Goal: Task Accomplishment & Management: Manage account settings

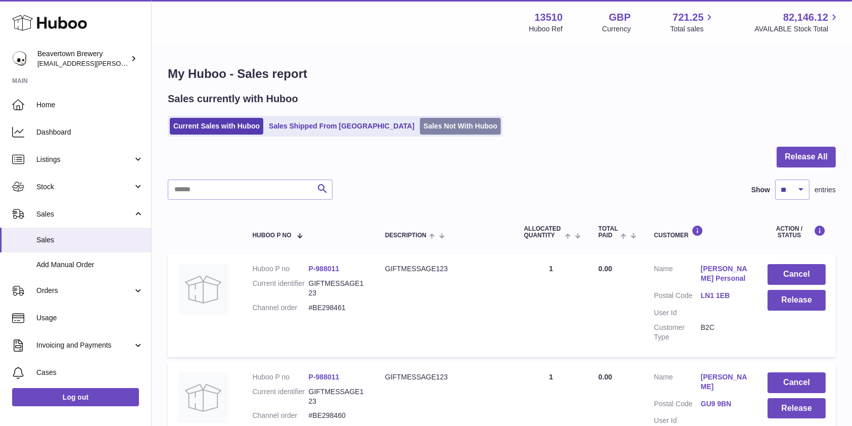
click at [420, 127] on link "Sales Not With Huboo" at bounding box center [460, 126] width 81 height 17
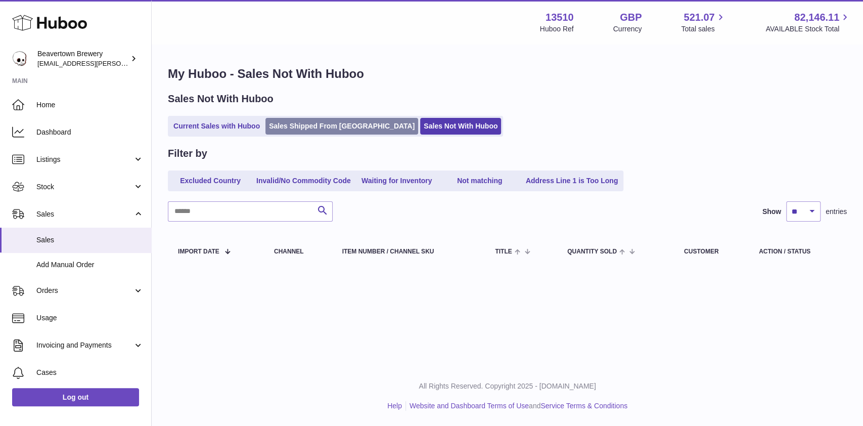
click at [328, 123] on link "Sales Shipped From [GEOGRAPHIC_DATA]" at bounding box center [341, 126] width 153 height 17
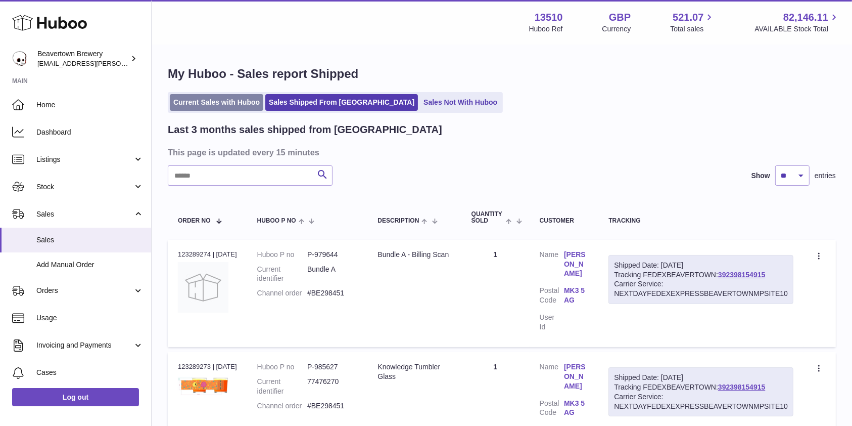
click at [199, 99] on link "Current Sales with Huboo" at bounding box center [217, 102] width 94 height 17
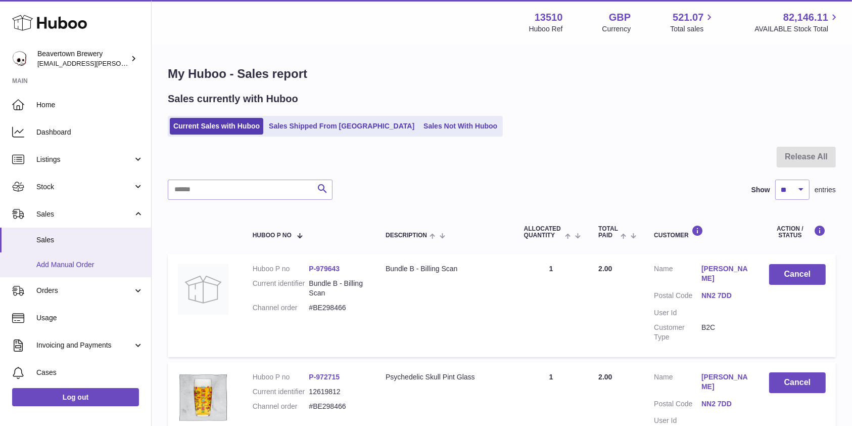
click at [93, 255] on link "Add Manual Order" at bounding box center [75, 264] width 151 height 25
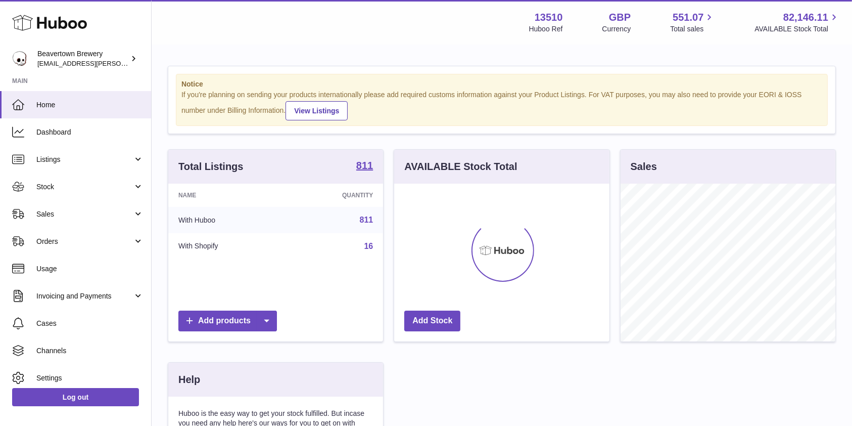
scroll to position [158, 215]
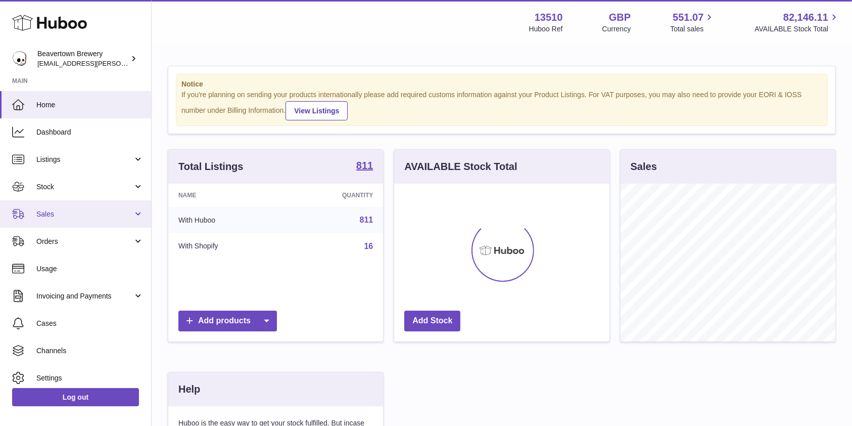
click at [97, 217] on span "Sales" at bounding box center [84, 214] width 97 height 10
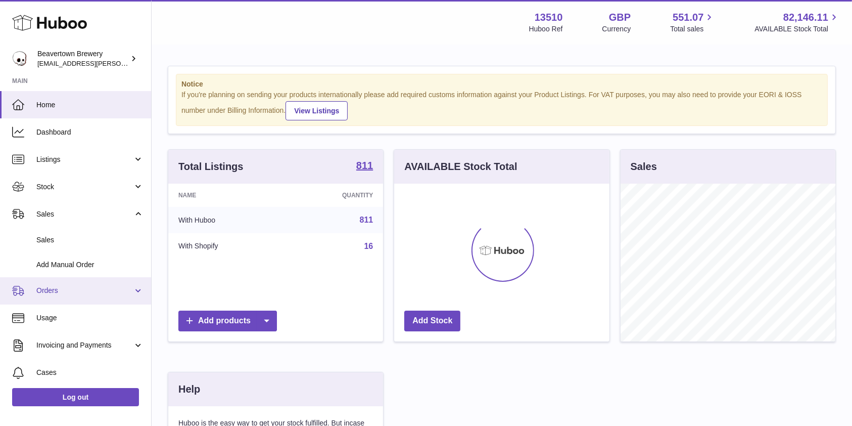
click at [68, 288] on span "Orders" at bounding box center [84, 291] width 97 height 10
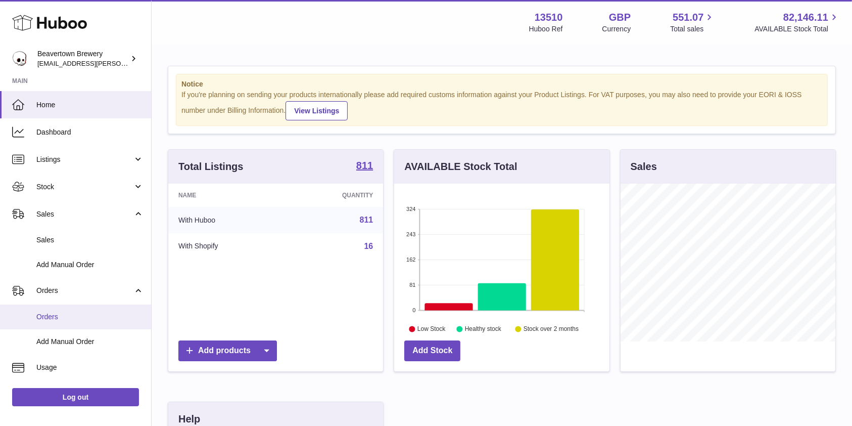
click at [61, 309] on link "Orders" at bounding box center [75, 316] width 151 height 25
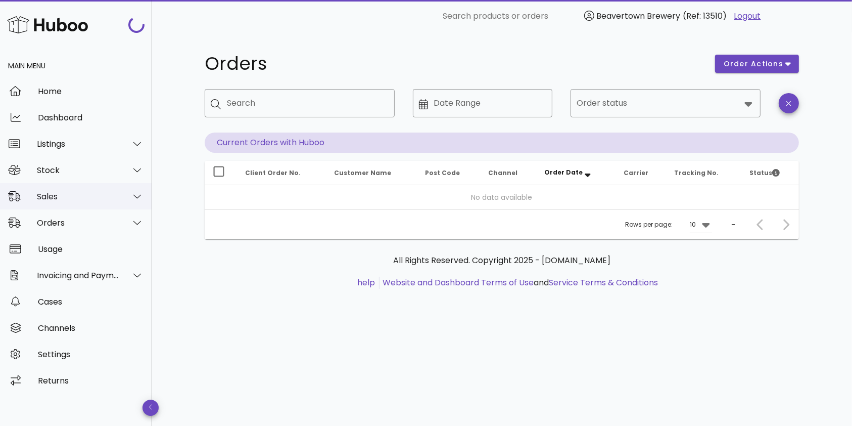
click at [131, 199] on div at bounding box center [137, 196] width 13 height 9
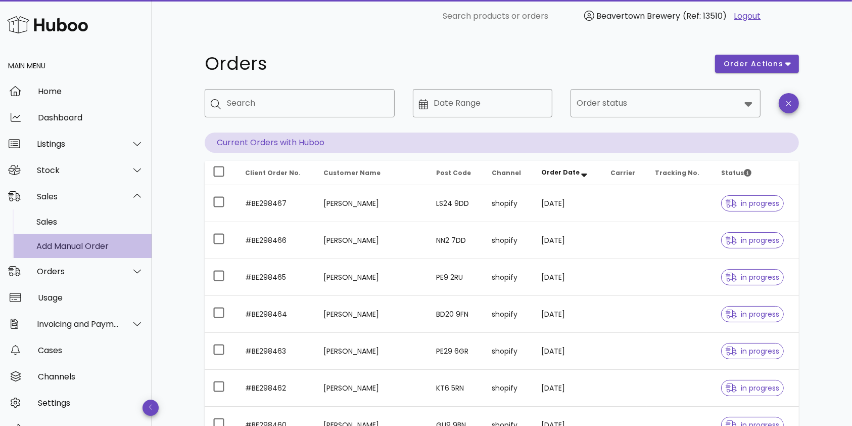
click at [83, 248] on div "Add Manual Order" at bounding box center [89, 246] width 107 height 10
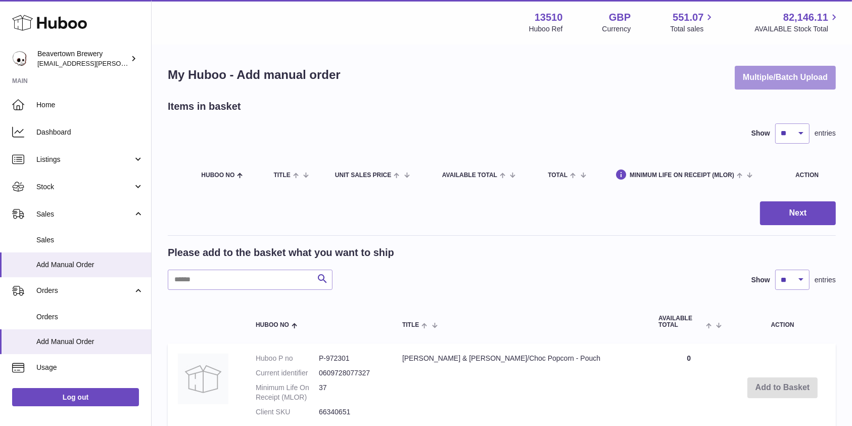
click at [764, 66] on button "Multiple/Batch Upload" at bounding box center [785, 78] width 101 height 24
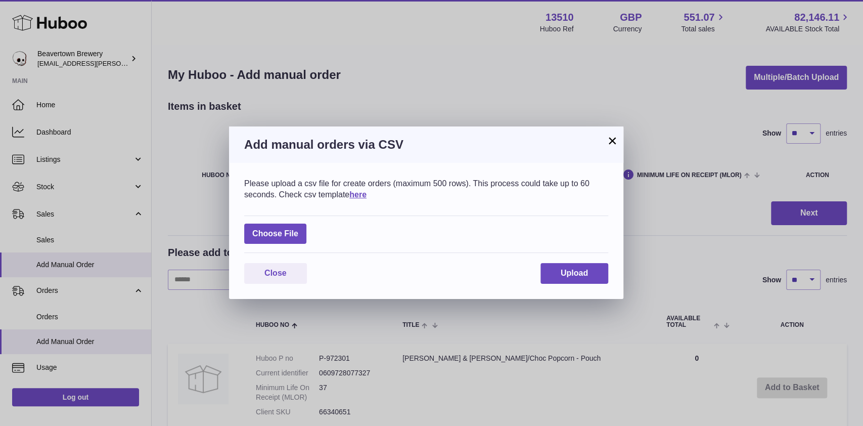
click at [309, 229] on div "Choose File" at bounding box center [426, 234] width 364 height 38
click at [278, 244] on label at bounding box center [275, 233] width 62 height 21
click at [298, 229] on input "file" at bounding box center [298, 229] width 1 height 1
type input "**********"
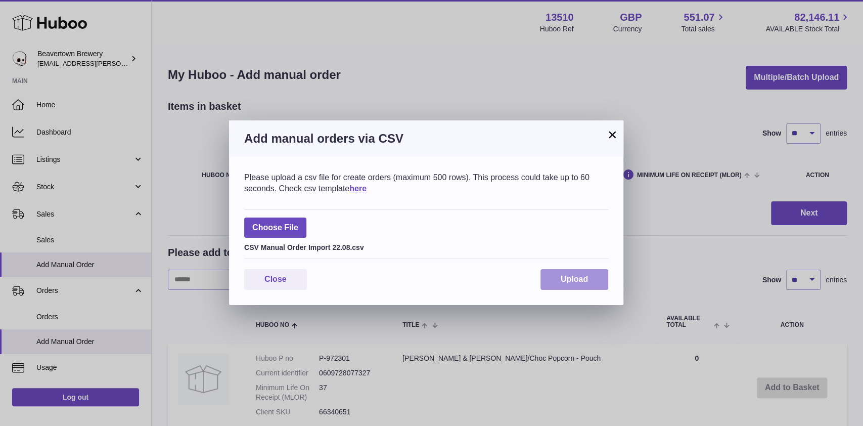
click at [564, 278] on span "Upload" at bounding box center [574, 279] width 27 height 9
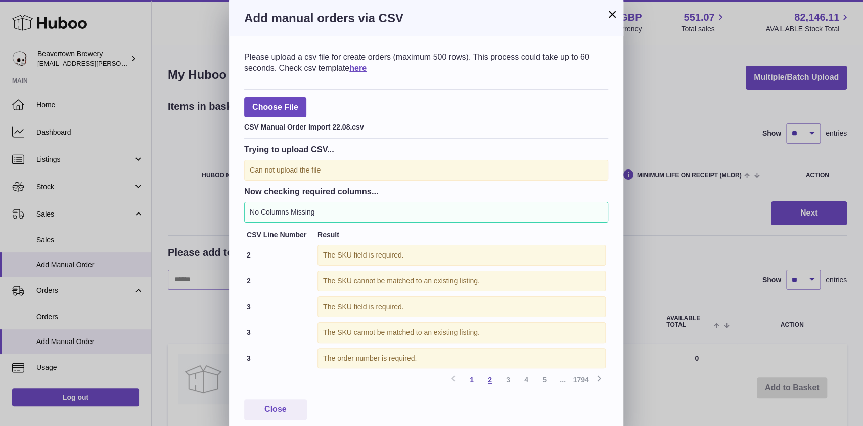
click at [492, 383] on link "2" at bounding box center [490, 380] width 18 height 18
click at [289, 405] on button "Close" at bounding box center [275, 409] width 63 height 21
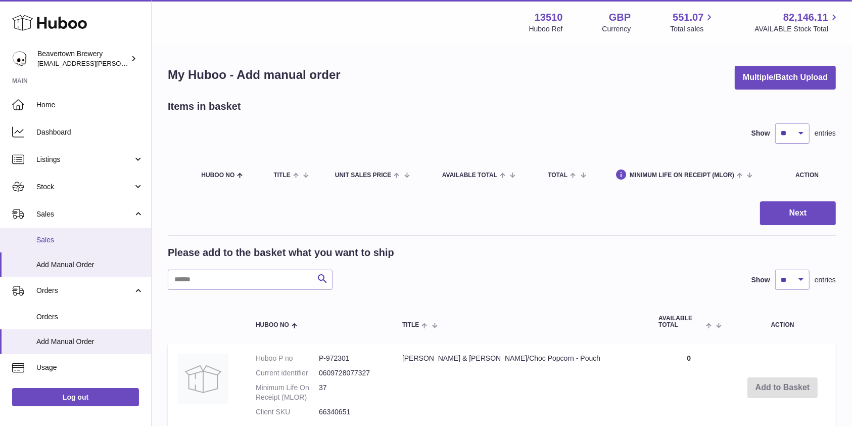
click at [64, 237] on span "Sales" at bounding box center [89, 240] width 107 height 10
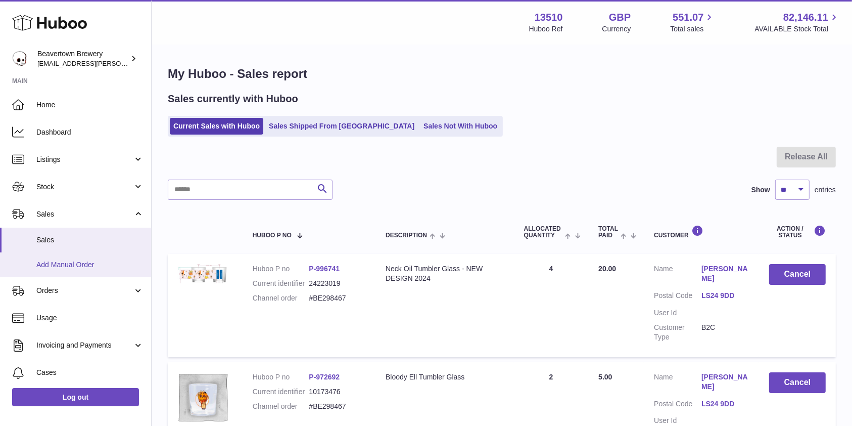
click at [71, 266] on span "Add Manual Order" at bounding box center [89, 265] width 107 height 10
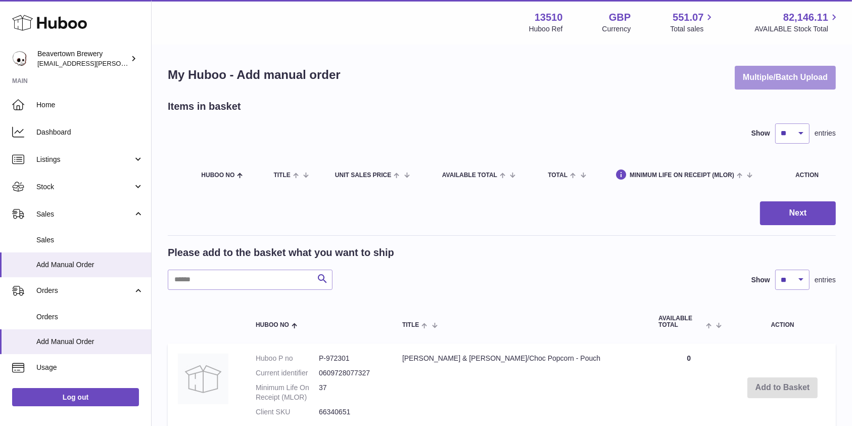
click at [757, 79] on button "Multiple/Batch Upload" at bounding box center [785, 78] width 101 height 24
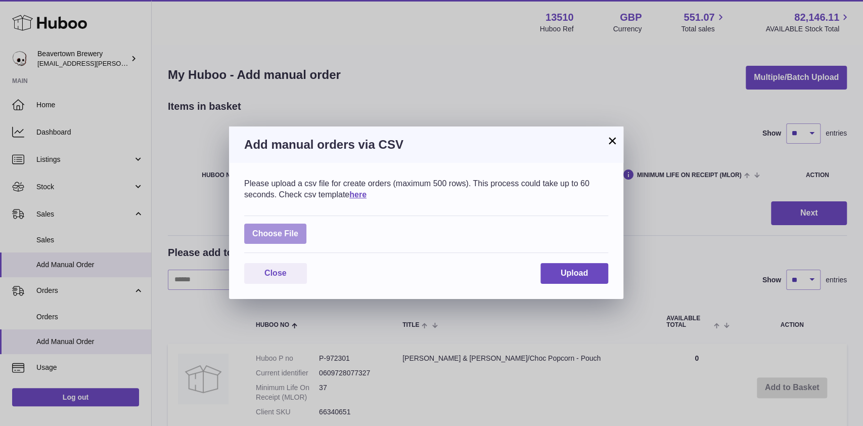
click at [275, 228] on label at bounding box center [275, 233] width 62 height 21
click at [298, 229] on input "file" at bounding box center [298, 229] width 1 height 1
type input "**********"
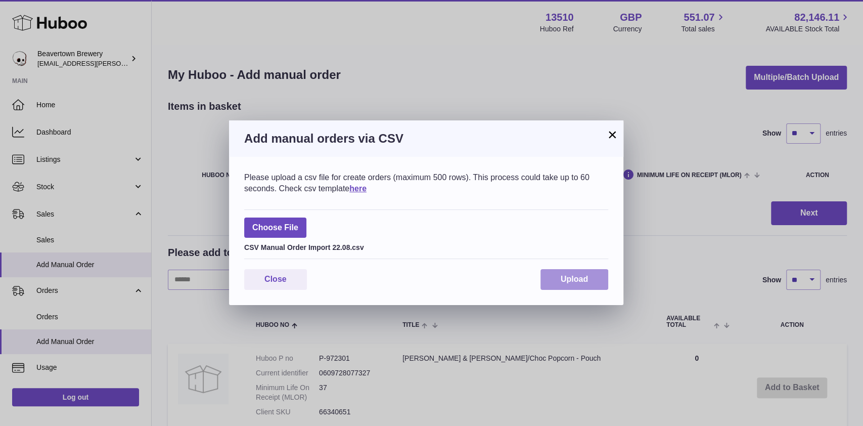
click at [556, 277] on button "Upload" at bounding box center [575, 279] width 68 height 21
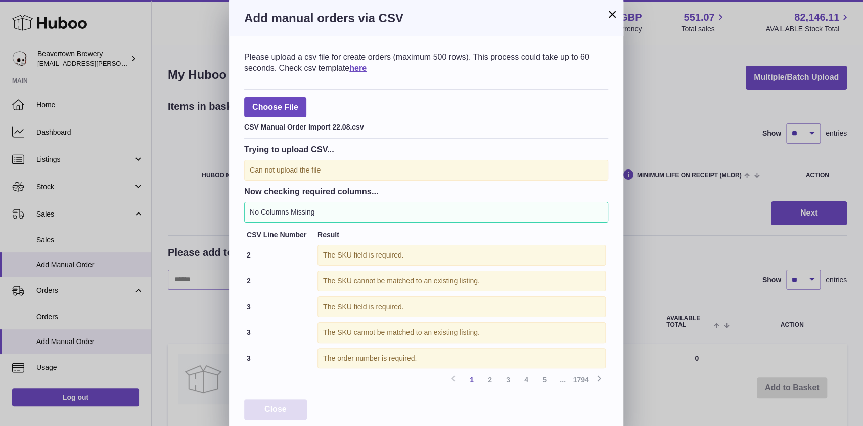
click at [265, 407] on span "Close" at bounding box center [275, 408] width 22 height 9
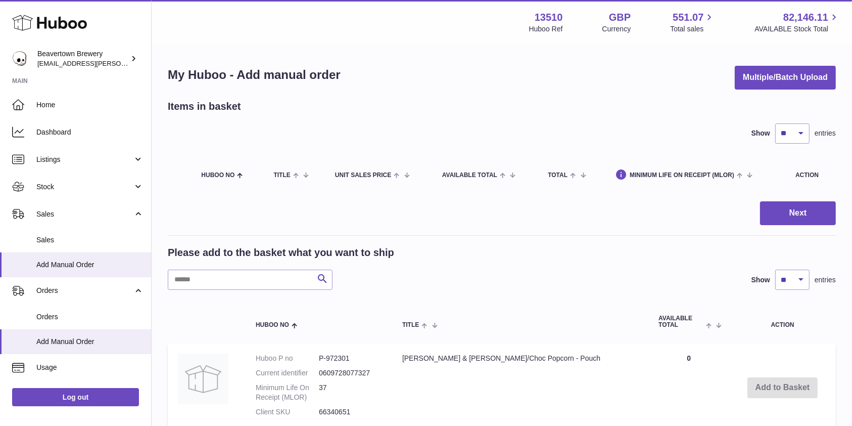
click at [749, 88] on button "Multiple/Batch Upload" at bounding box center [785, 78] width 101 height 24
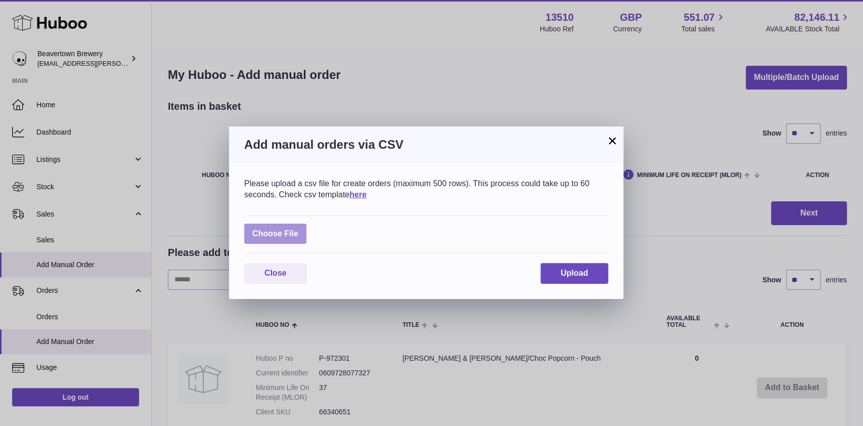
click at [295, 231] on label at bounding box center [275, 233] width 62 height 21
click at [298, 229] on input "file" at bounding box center [298, 229] width 1 height 1
type input "**********"
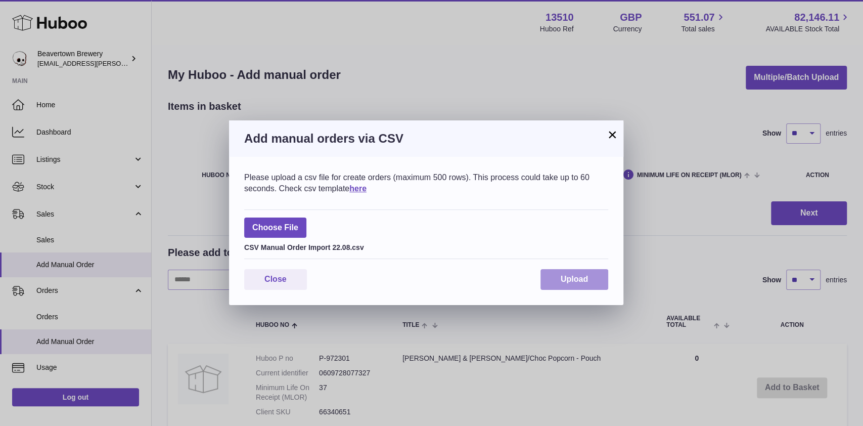
click at [557, 279] on button "Upload" at bounding box center [575, 279] width 68 height 21
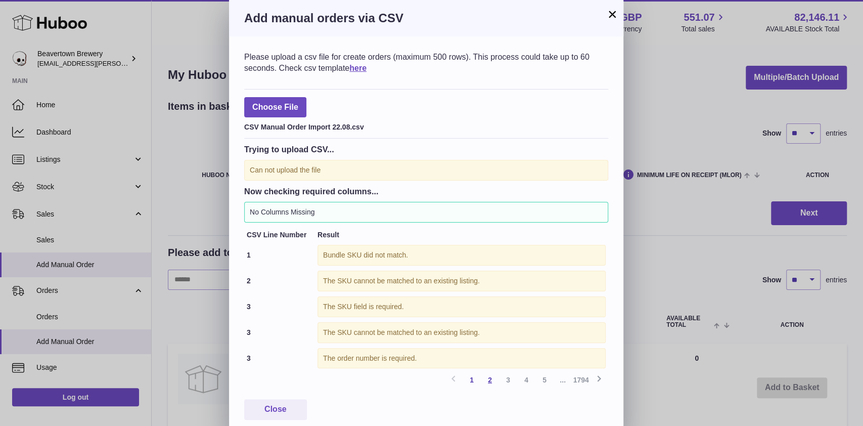
click at [486, 378] on link "2" at bounding box center [490, 380] width 18 height 18
click at [520, 377] on link "4" at bounding box center [526, 380] width 18 height 18
click at [549, 378] on link "5" at bounding box center [544, 380] width 18 height 18
click at [283, 404] on span "Close" at bounding box center [275, 408] width 22 height 9
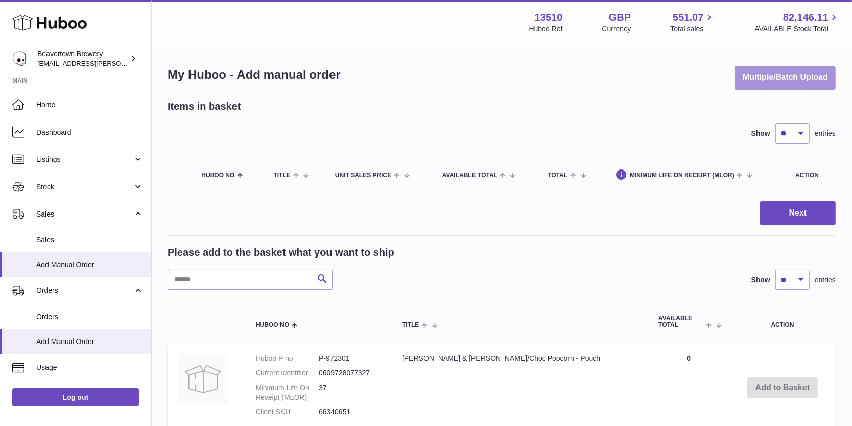
click at [779, 78] on button "Multiple/Batch Upload" at bounding box center [785, 78] width 101 height 24
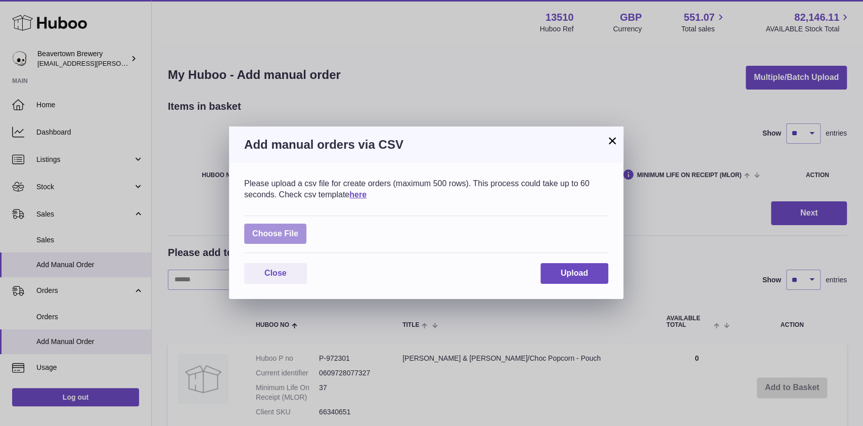
click at [287, 229] on label at bounding box center [275, 233] width 62 height 21
click at [298, 229] on input "file" at bounding box center [298, 229] width 1 height 1
type input "**********"
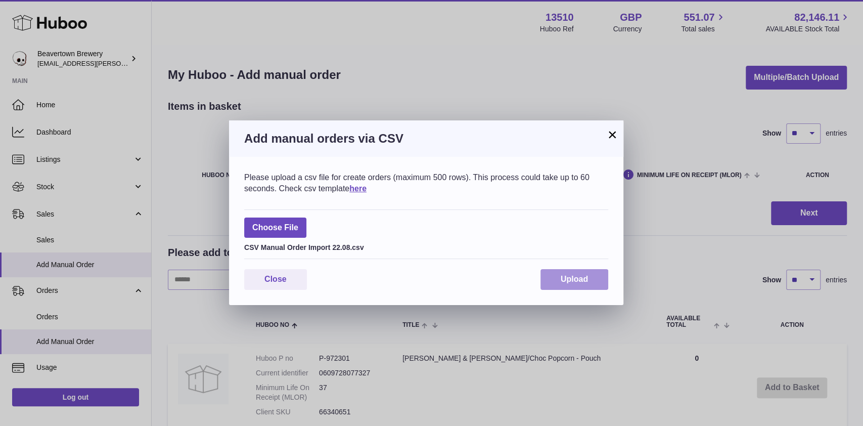
click at [563, 279] on span "Upload" at bounding box center [574, 279] width 27 height 9
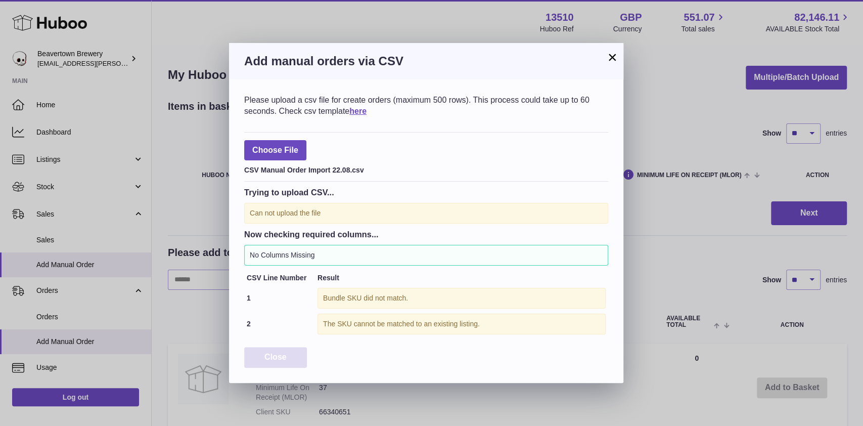
click at [286, 352] on span "Close" at bounding box center [275, 356] width 22 height 9
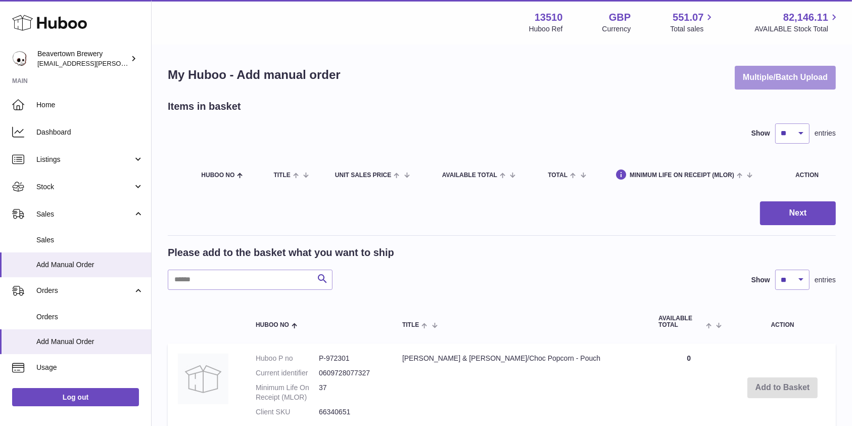
click at [763, 80] on button "Multiple/Batch Upload" at bounding box center [785, 78] width 101 height 24
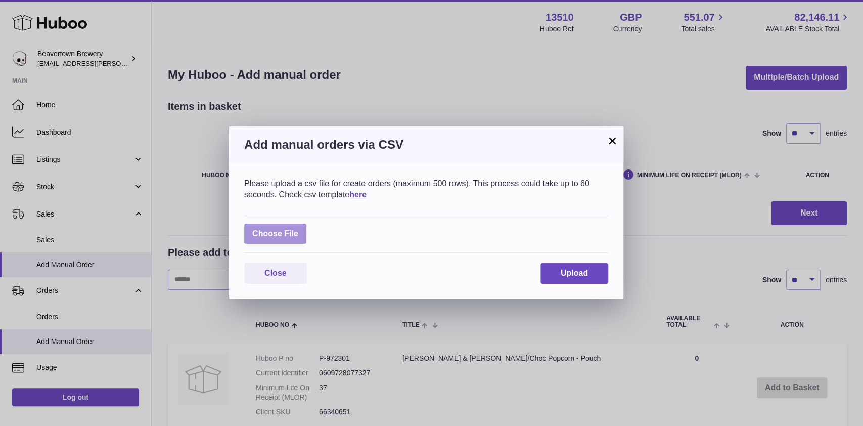
click at [293, 229] on label at bounding box center [275, 233] width 62 height 21
click at [298, 229] on input "file" at bounding box center [298, 229] width 1 height 1
type input "**********"
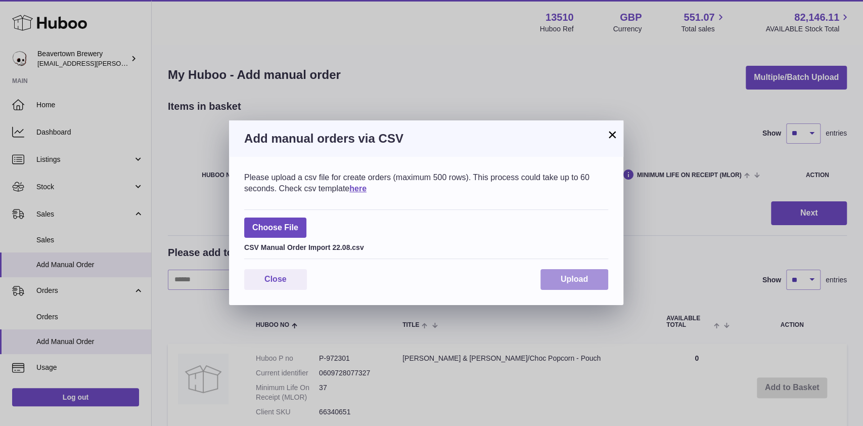
click at [577, 287] on button "Upload" at bounding box center [575, 279] width 68 height 21
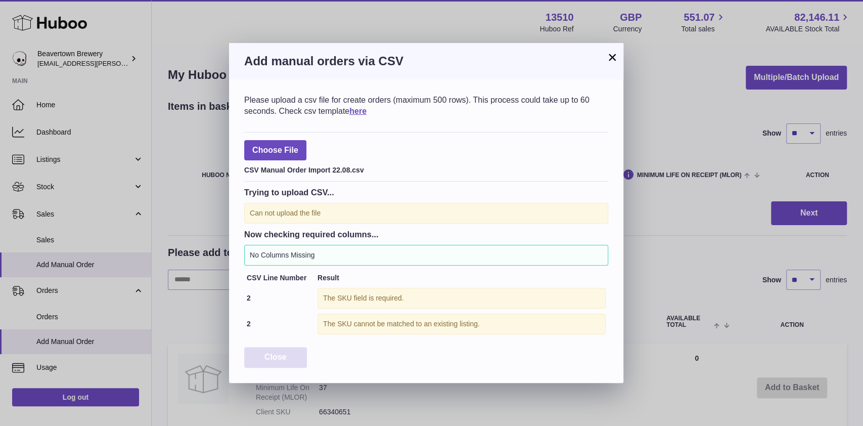
click at [285, 353] on span "Close" at bounding box center [275, 356] width 22 height 9
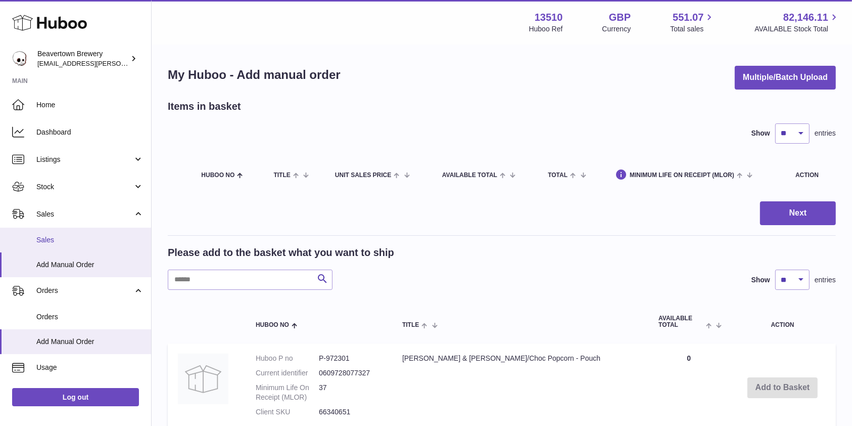
click at [53, 229] on link "Sales" at bounding box center [75, 240] width 151 height 25
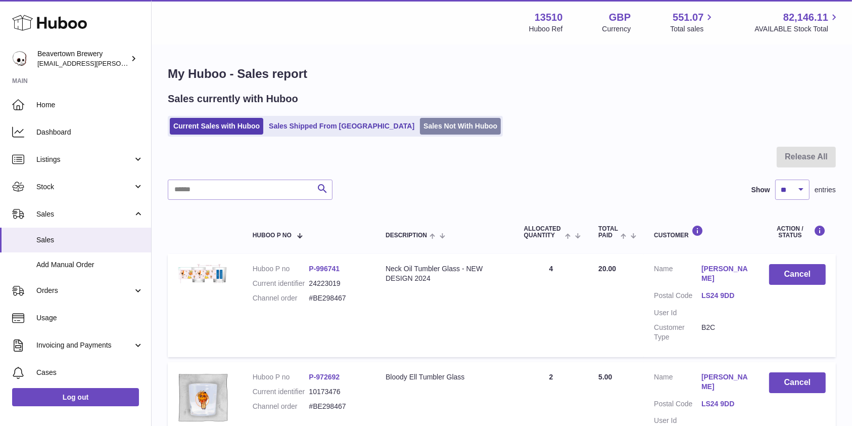
click at [420, 122] on link "Sales Not With Huboo" at bounding box center [460, 126] width 81 height 17
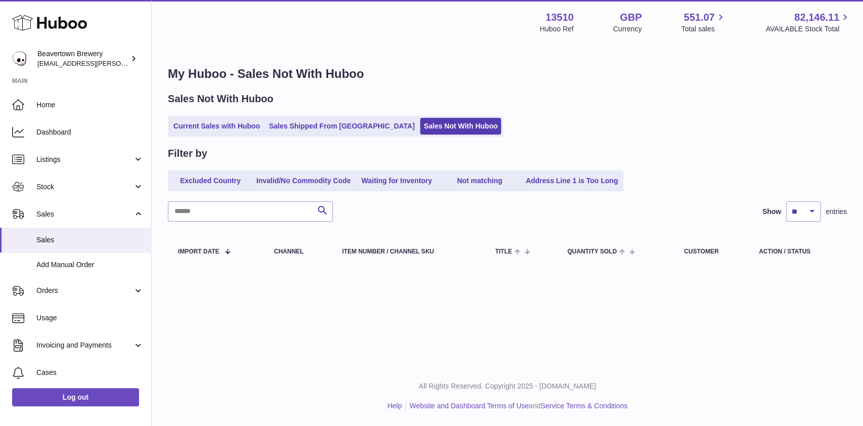
click at [232, 124] on link "Current Sales with Huboo" at bounding box center [217, 126] width 94 height 17
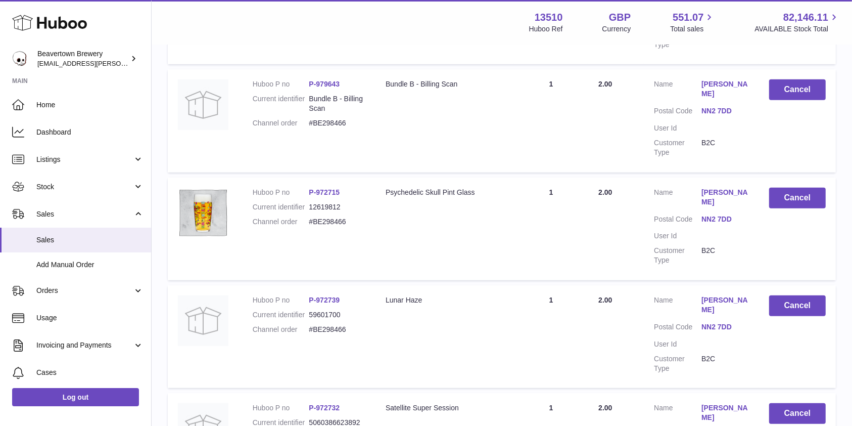
scroll to position [519, 0]
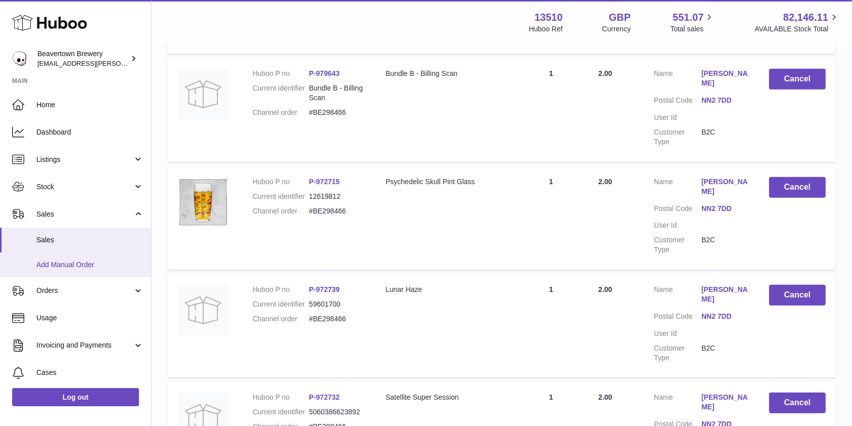
click at [103, 260] on span "Add Manual Order" at bounding box center [89, 265] width 107 height 10
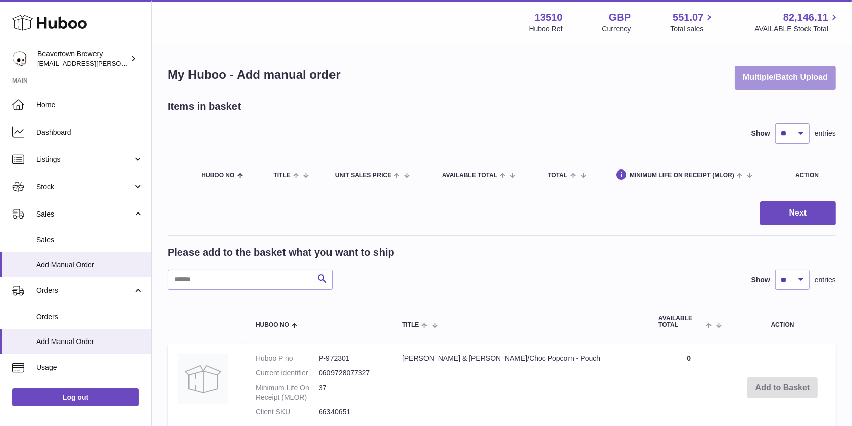
click at [746, 71] on button "Multiple/Batch Upload" at bounding box center [785, 78] width 101 height 24
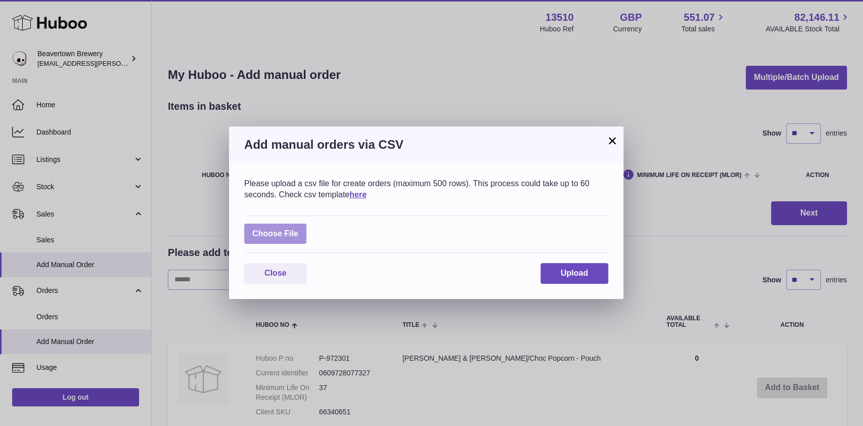
click at [298, 223] on label at bounding box center [275, 233] width 62 height 21
click at [298, 229] on input "file" at bounding box center [298, 229] width 1 height 1
type input "**********"
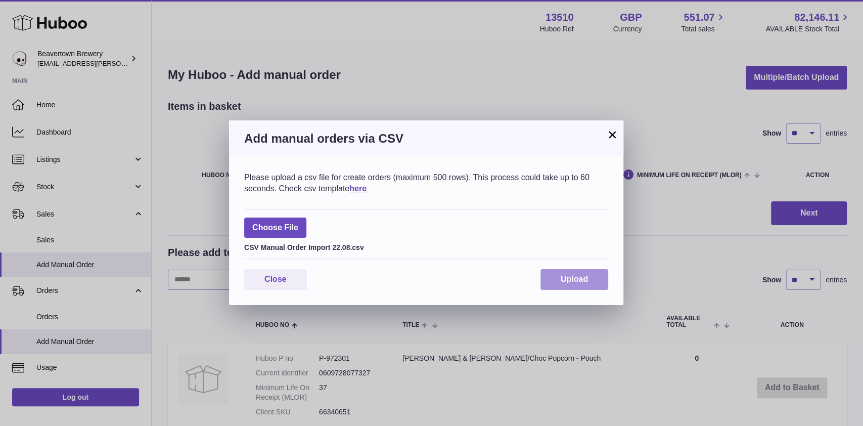
click at [549, 276] on button "Upload" at bounding box center [575, 279] width 68 height 21
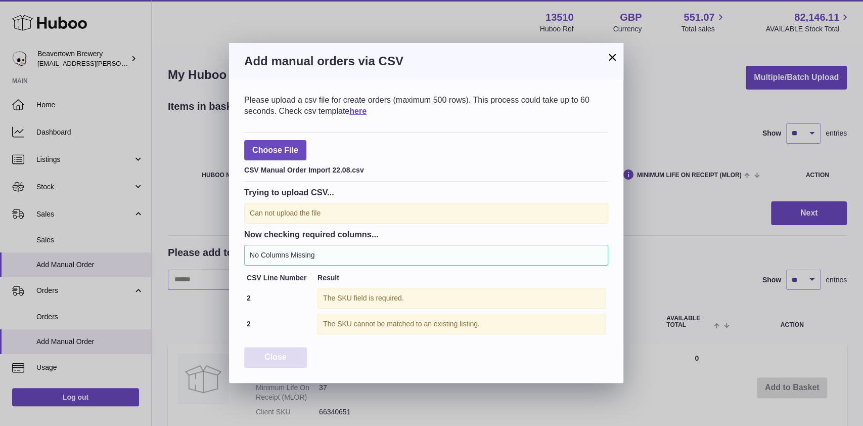
click at [276, 352] on span "Close" at bounding box center [275, 356] width 22 height 9
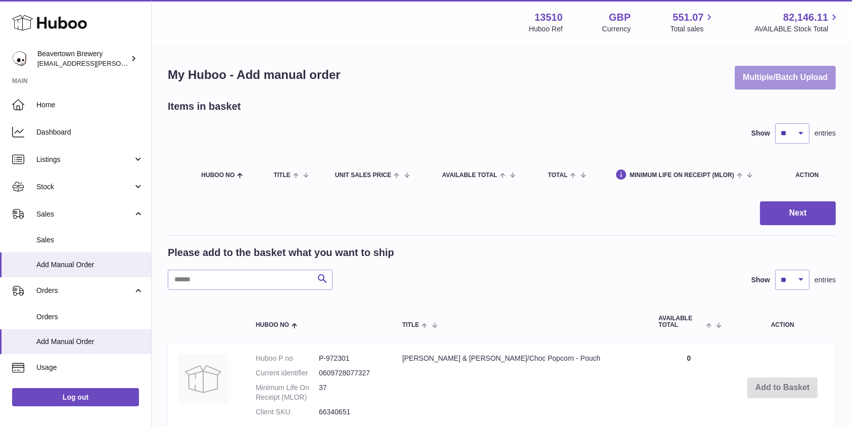
click at [780, 75] on button "Multiple/Batch Upload" at bounding box center [785, 78] width 101 height 24
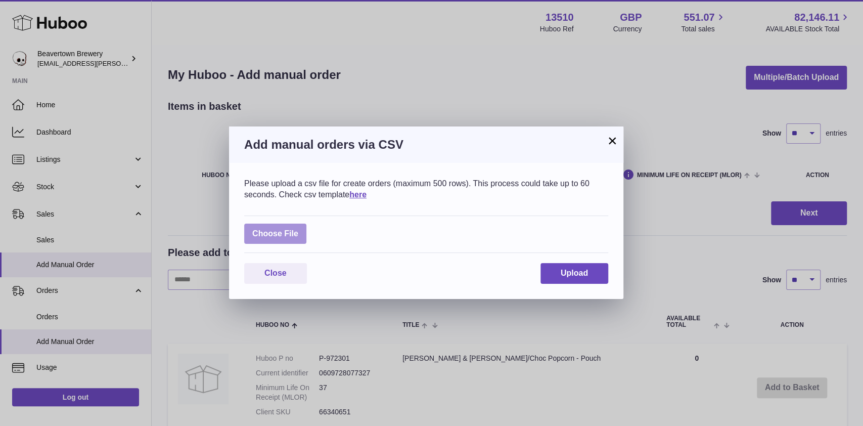
click at [268, 236] on label at bounding box center [275, 233] width 62 height 21
click at [298, 229] on input "file" at bounding box center [298, 229] width 1 height 1
type input "**********"
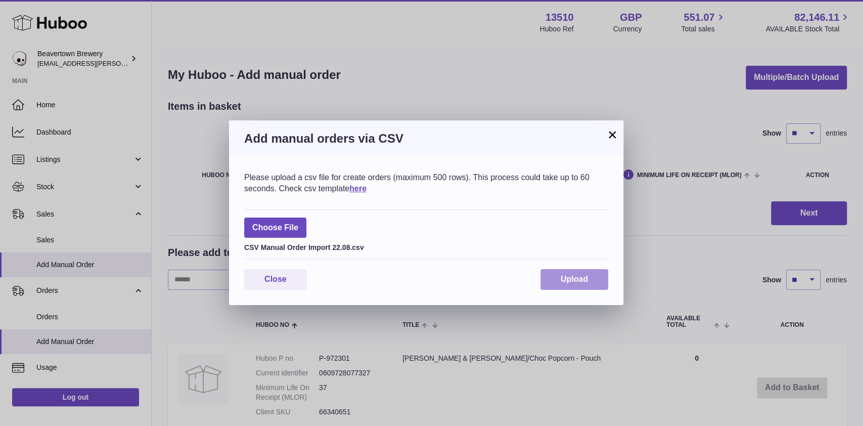
click at [573, 285] on button "Upload" at bounding box center [575, 279] width 68 height 21
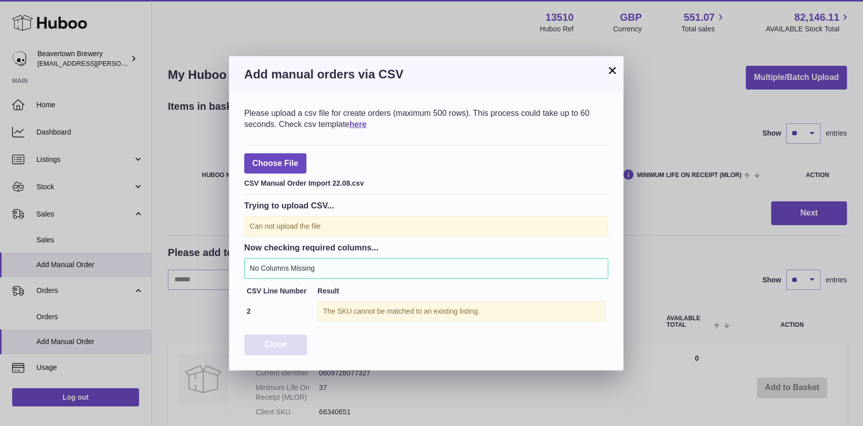
click at [283, 341] on span "Close" at bounding box center [275, 344] width 22 height 9
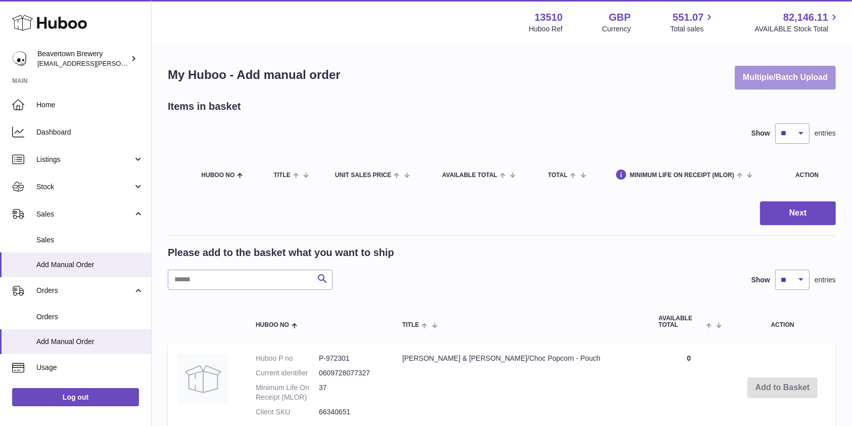
click at [782, 81] on button "Multiple/Batch Upload" at bounding box center [785, 78] width 101 height 24
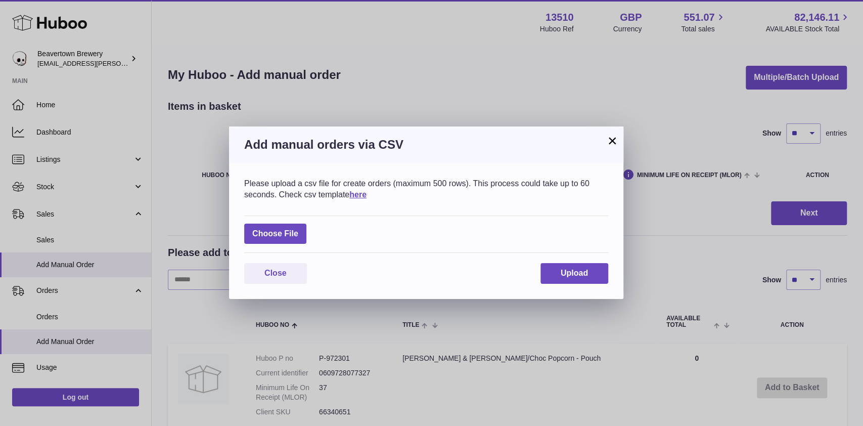
click at [595, 227] on div "Choose File" at bounding box center [426, 234] width 364 height 38
click at [288, 231] on label at bounding box center [275, 233] width 62 height 21
click at [298, 229] on input "file" at bounding box center [298, 229] width 1 height 1
type input "**********"
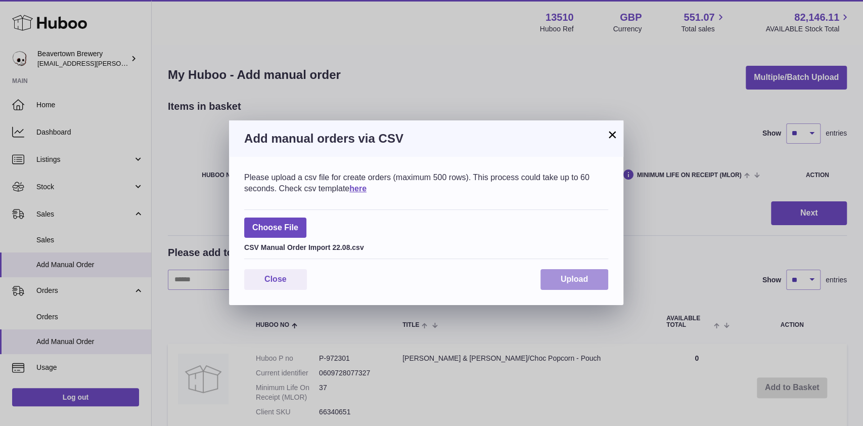
click at [574, 283] on span "Upload" at bounding box center [574, 279] width 27 height 9
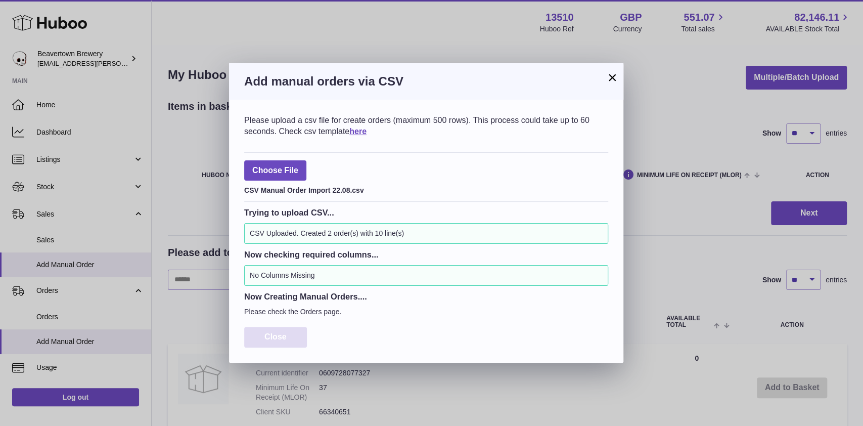
click at [278, 334] on span "Close" at bounding box center [275, 336] width 22 height 9
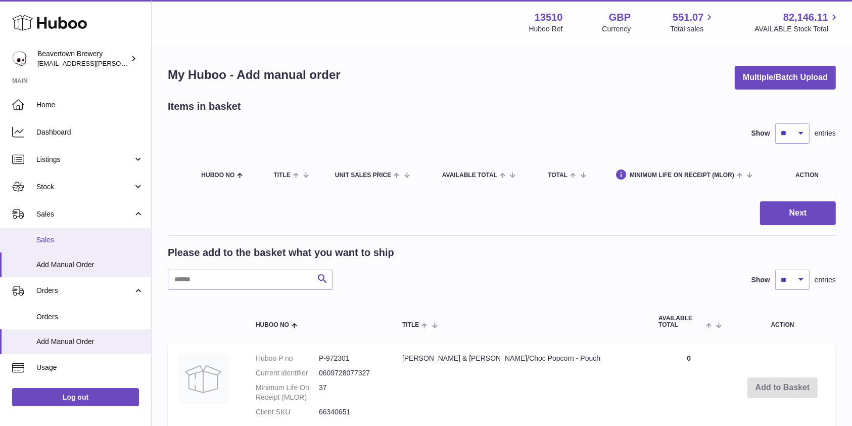
click at [65, 241] on span "Sales" at bounding box center [89, 240] width 107 height 10
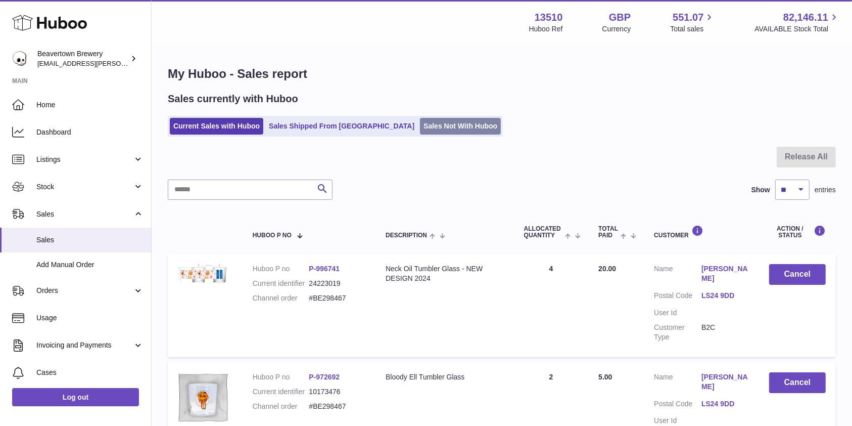
click at [420, 128] on link "Sales Not With Huboo" at bounding box center [460, 126] width 81 height 17
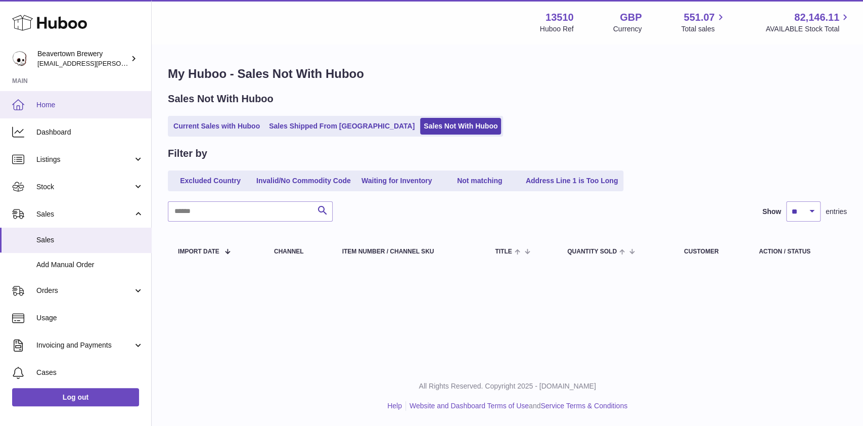
click at [34, 107] on link "Home" at bounding box center [75, 104] width 151 height 27
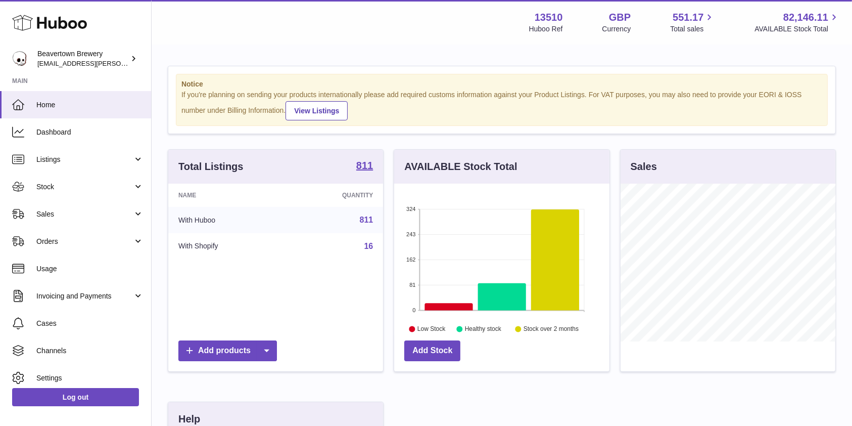
scroll to position [158, 215]
click at [61, 216] on span "Sales" at bounding box center [84, 214] width 97 height 10
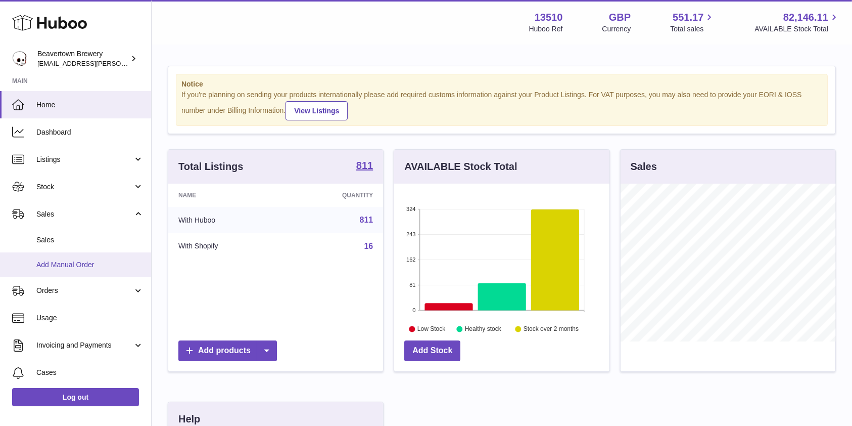
click at [61, 260] on span "Add Manual Order" at bounding box center [89, 265] width 107 height 10
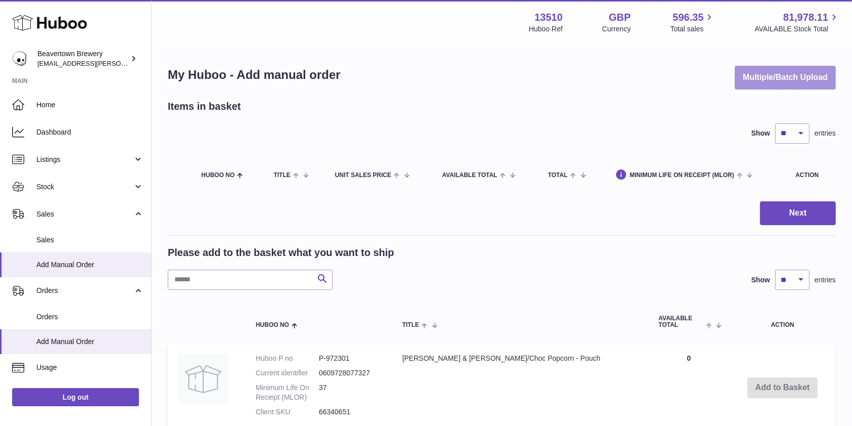
click at [775, 83] on button "Multiple/Batch Upload" at bounding box center [785, 78] width 101 height 24
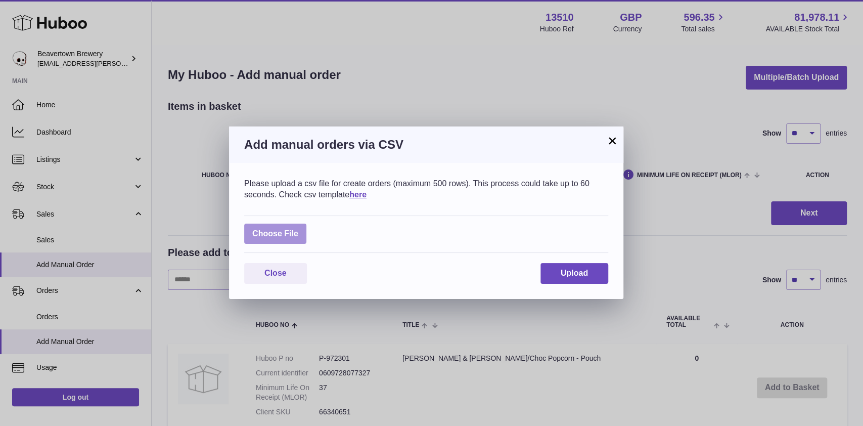
click at [287, 228] on label at bounding box center [275, 233] width 62 height 21
click at [298, 229] on input "file" at bounding box center [298, 229] width 1 height 1
type input "**********"
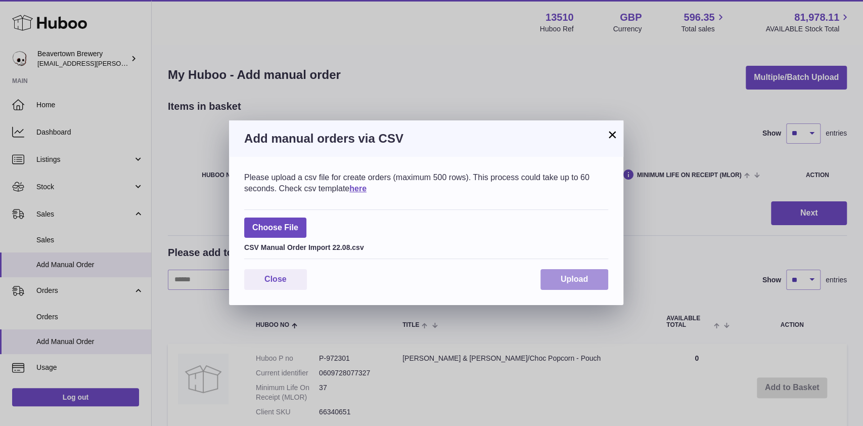
click at [561, 275] on span "Upload" at bounding box center [574, 279] width 27 height 9
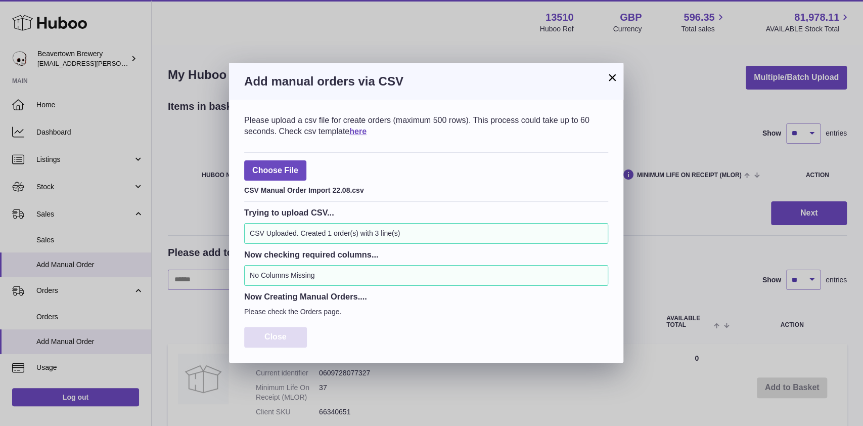
click at [279, 336] on span "Close" at bounding box center [275, 336] width 22 height 9
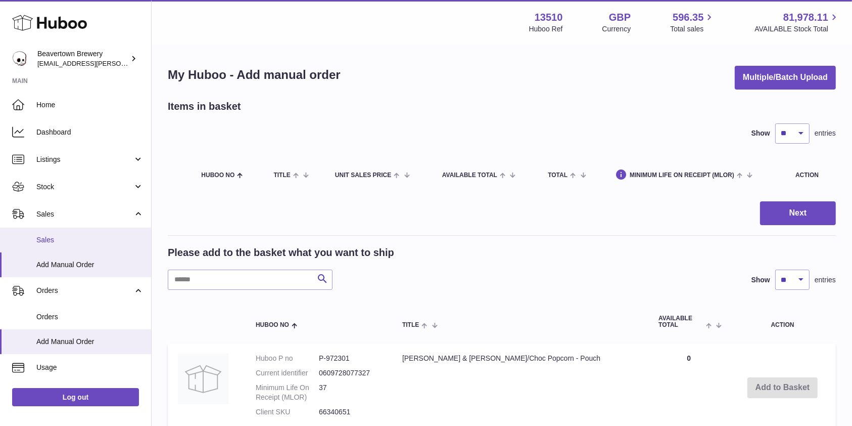
click at [64, 235] on span "Sales" at bounding box center [89, 240] width 107 height 10
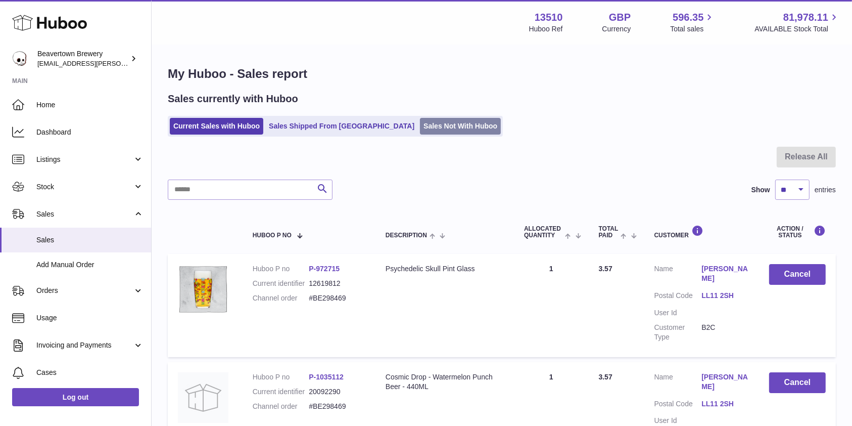
click at [420, 122] on link "Sales Not With Huboo" at bounding box center [460, 126] width 81 height 17
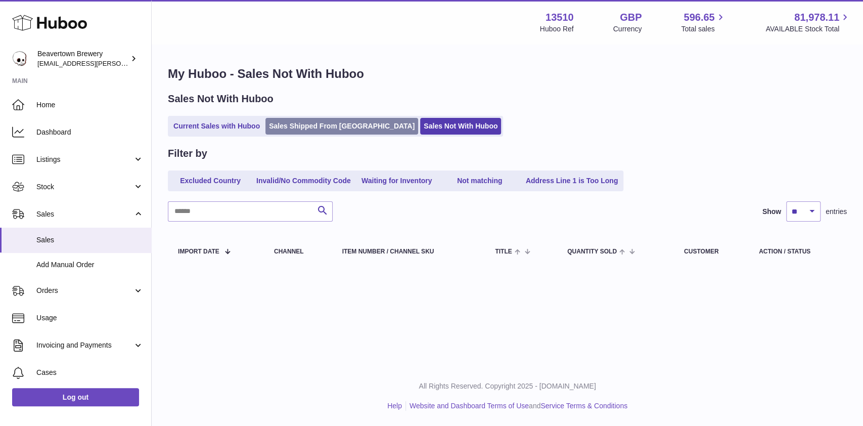
click at [295, 128] on link "Sales Shipped From [GEOGRAPHIC_DATA]" at bounding box center [341, 126] width 153 height 17
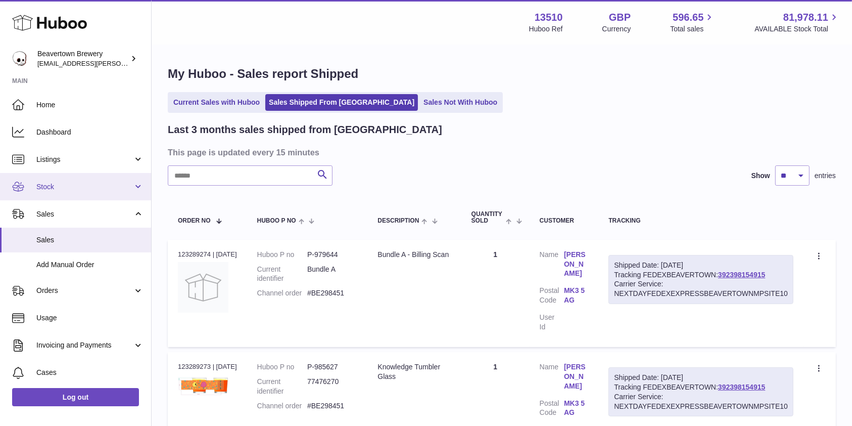
click at [81, 189] on span "Stock" at bounding box center [84, 187] width 97 height 10
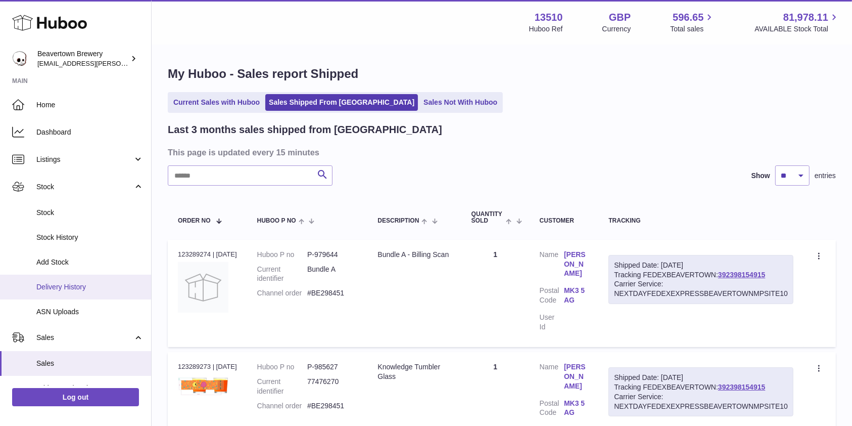
click at [64, 283] on span "Delivery History" at bounding box center [89, 287] width 107 height 10
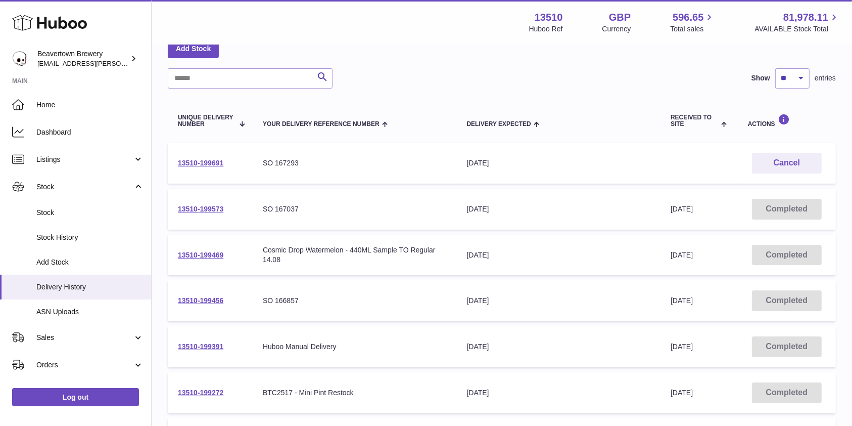
scroll to position [103, 0]
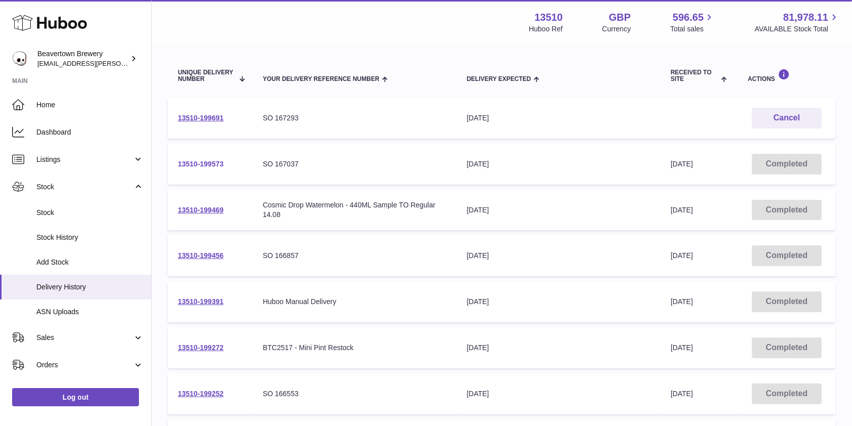
click at [211, 161] on link "13510-199573" at bounding box center [201, 164] width 46 height 8
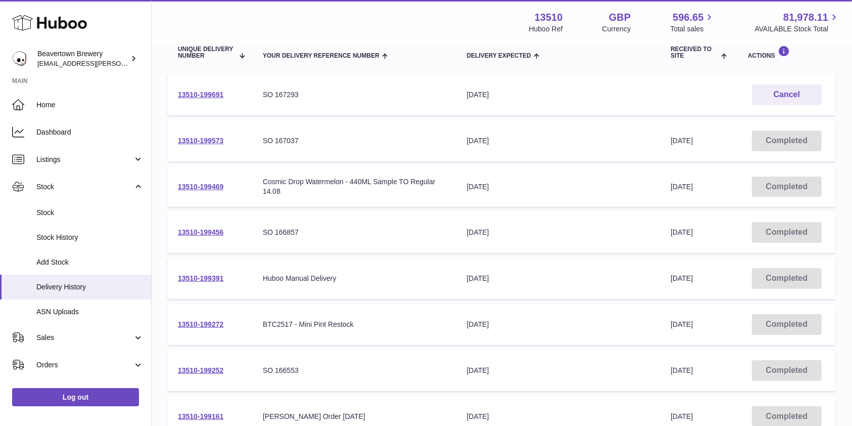
scroll to position [136, 0]
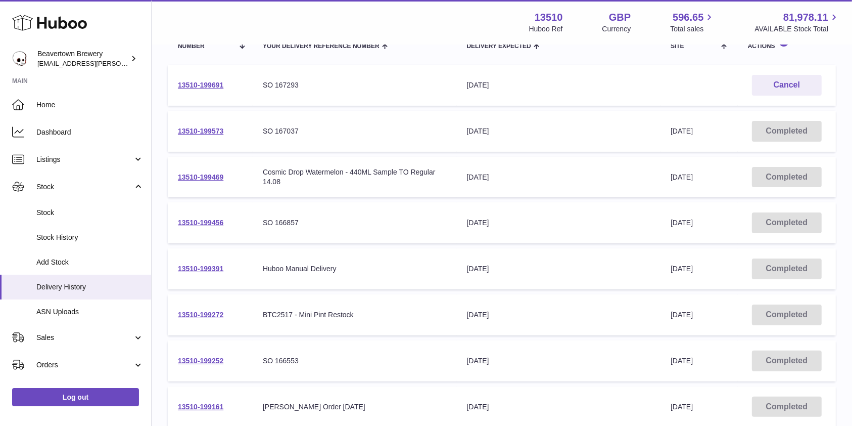
click at [526, 137] on td "Delivery Expected 20th Aug 2025" at bounding box center [559, 131] width 204 height 41
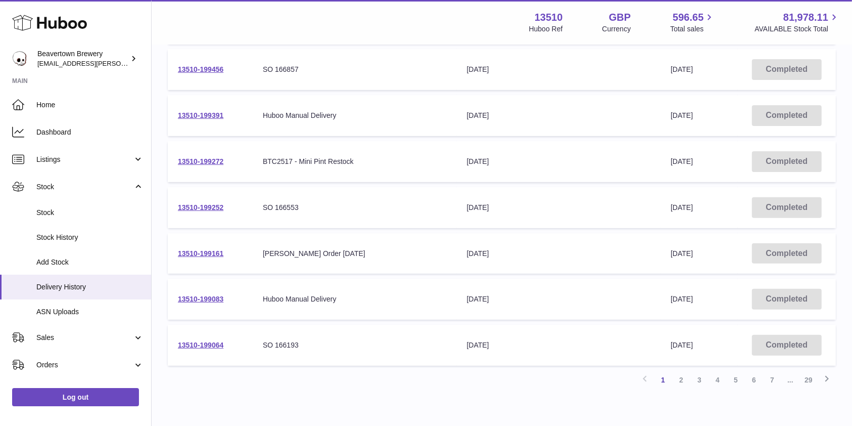
scroll to position [0, 0]
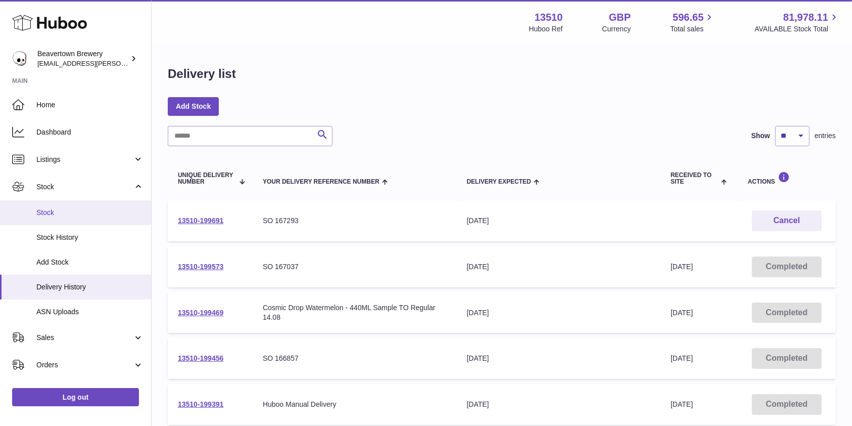
click at [71, 212] on span "Stock" at bounding box center [89, 213] width 107 height 10
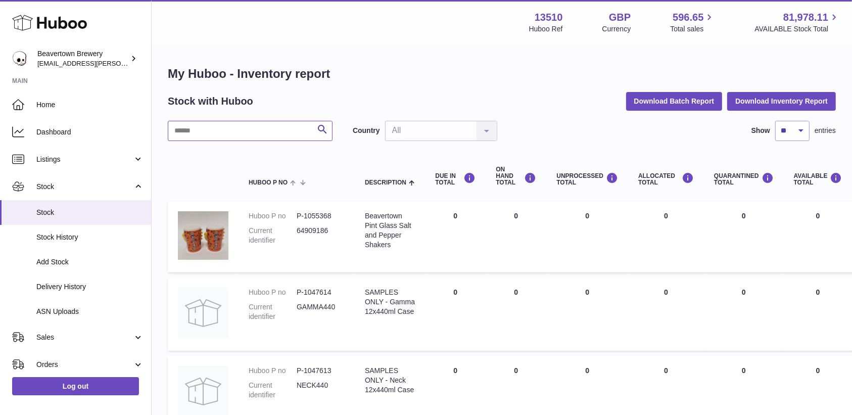
click at [259, 137] on input "text" at bounding box center [250, 131] width 165 height 20
click at [58, 334] on span "Sales" at bounding box center [84, 338] width 97 height 10
click at [52, 361] on span "Sales" at bounding box center [89, 363] width 107 height 10
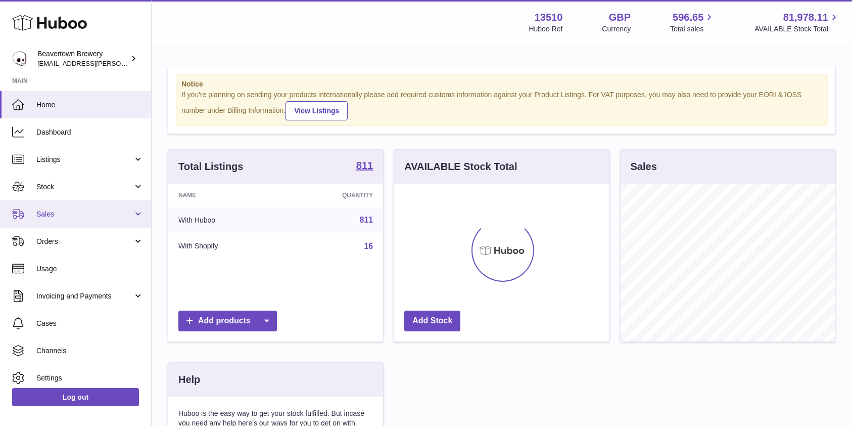
scroll to position [158, 215]
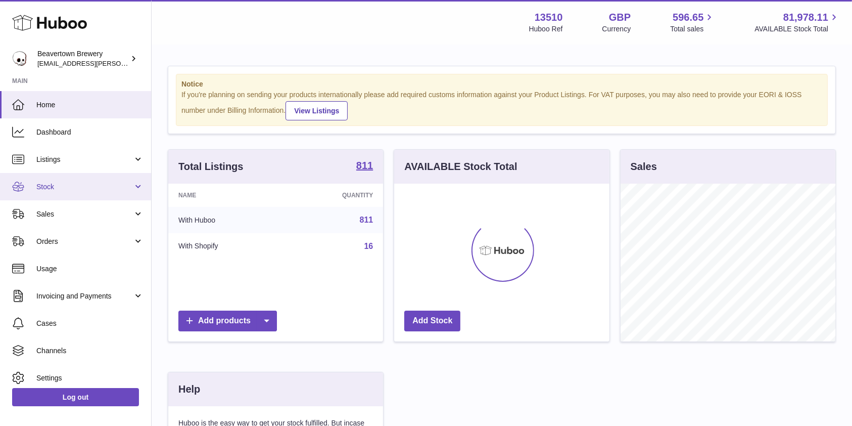
click at [44, 191] on span "Stock" at bounding box center [84, 187] width 97 height 10
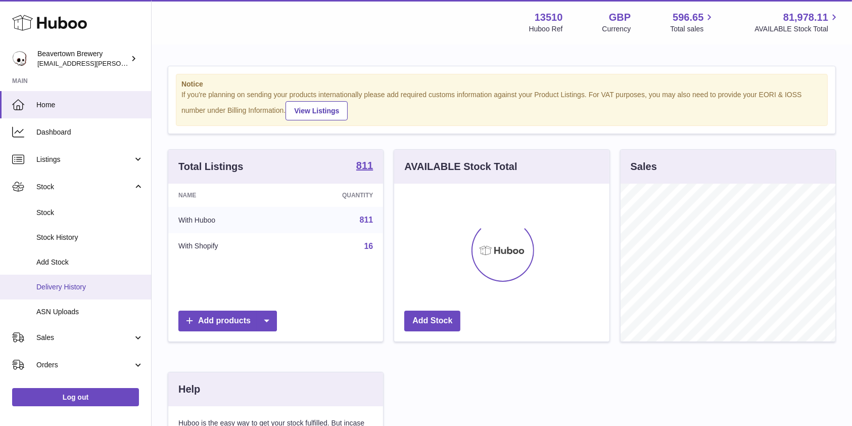
click at [77, 284] on span "Delivery History" at bounding box center [89, 287] width 107 height 10
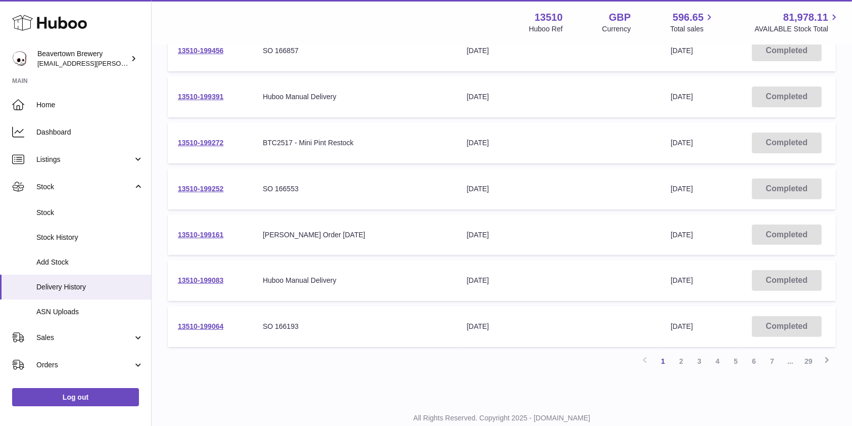
scroll to position [306, 0]
click at [696, 366] on link "3" at bounding box center [700, 362] width 18 height 18
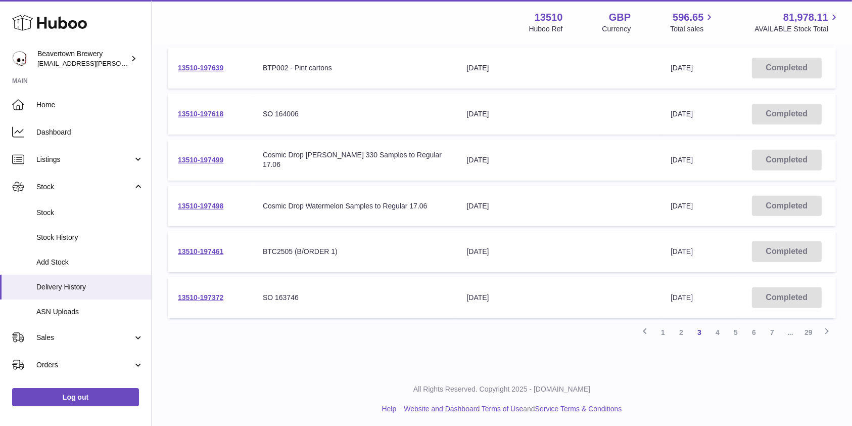
scroll to position [338, 0]
click at [735, 333] on link "5" at bounding box center [736, 331] width 18 height 18
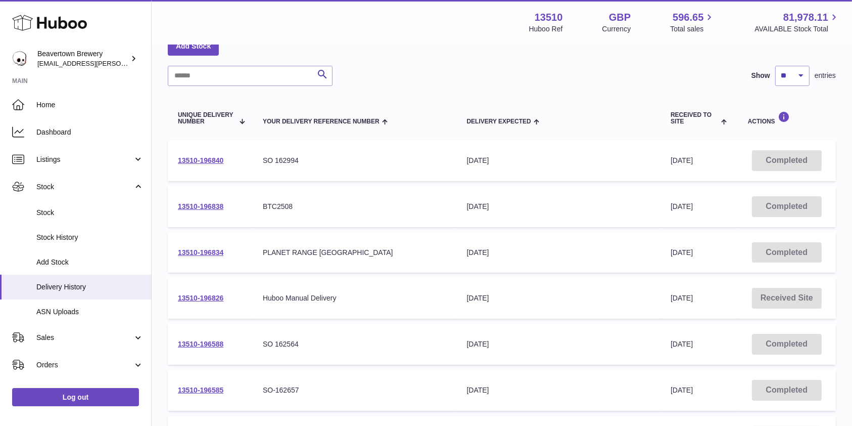
scroll to position [55, 0]
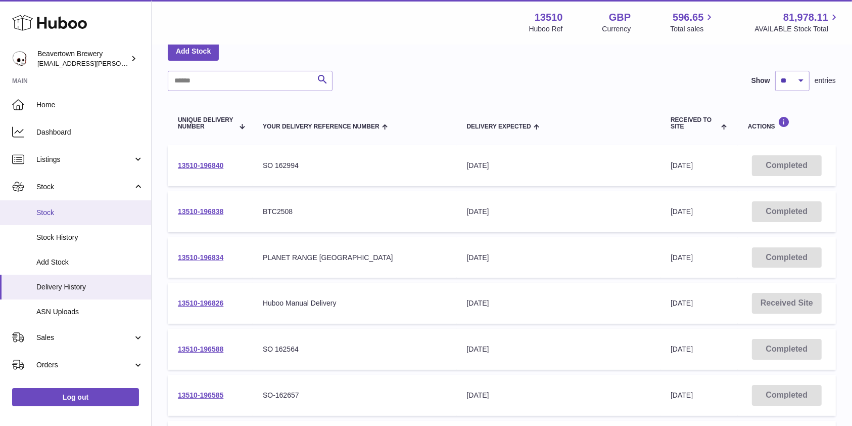
click at [63, 214] on span "Stock" at bounding box center [89, 213] width 107 height 10
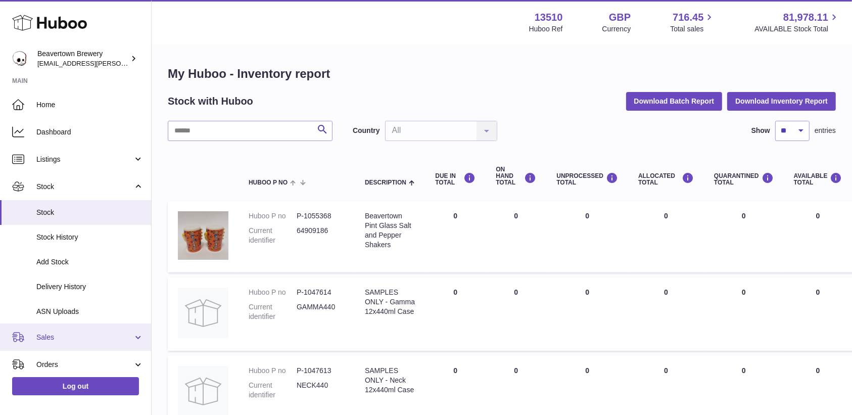
click at [52, 340] on span "Sales" at bounding box center [84, 338] width 97 height 10
click at [69, 366] on span "Sales" at bounding box center [89, 363] width 107 height 10
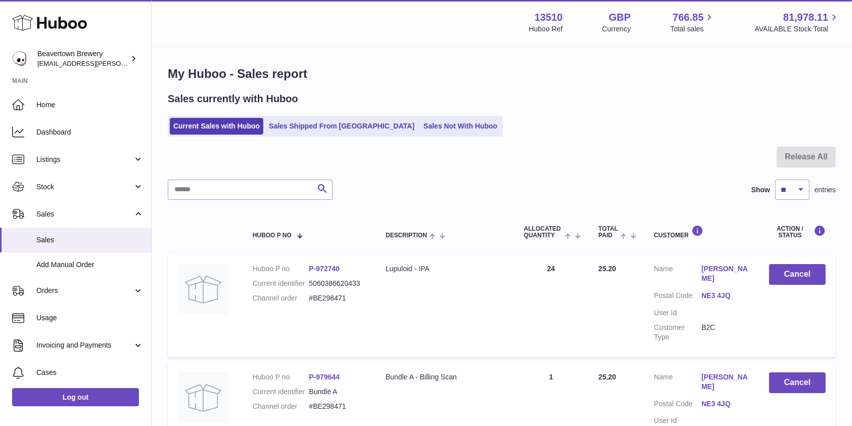
click at [420, 132] on link "Sales Not With Huboo" at bounding box center [460, 126] width 81 height 17
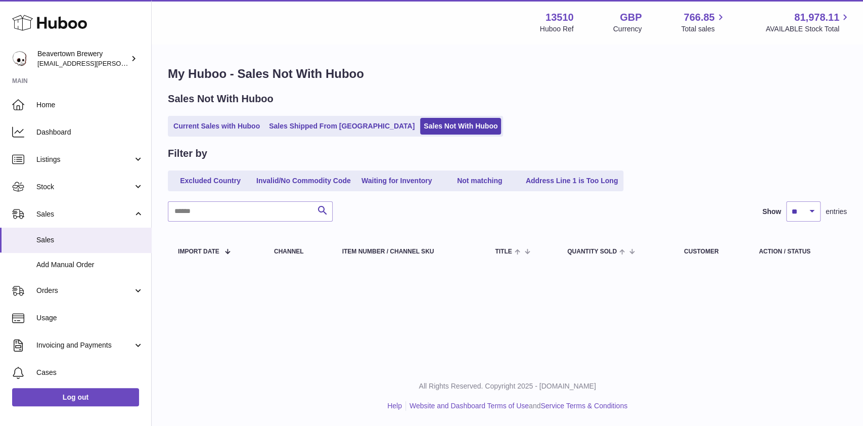
click at [862, 326] on div "Menu Huboo 13510 Huboo Ref GBP Currency 766.85 Total sales 81,978.11 AVAILABLE …" at bounding box center [507, 183] width 711 height 366
click at [72, 105] on span "Home" at bounding box center [89, 105] width 107 height 10
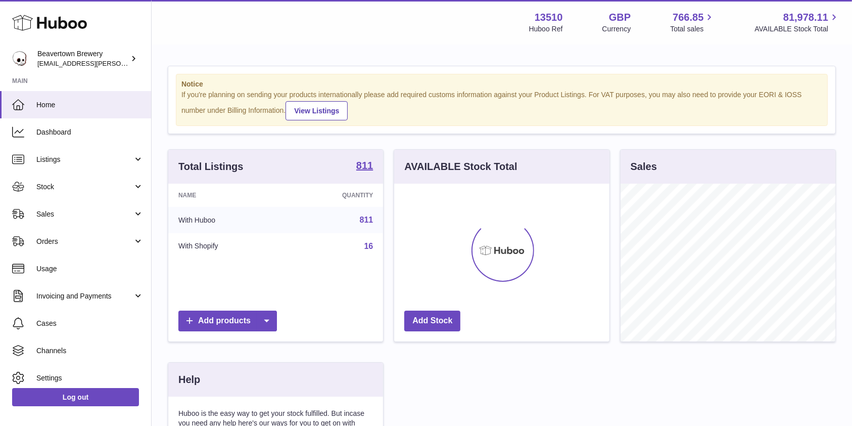
scroll to position [158, 215]
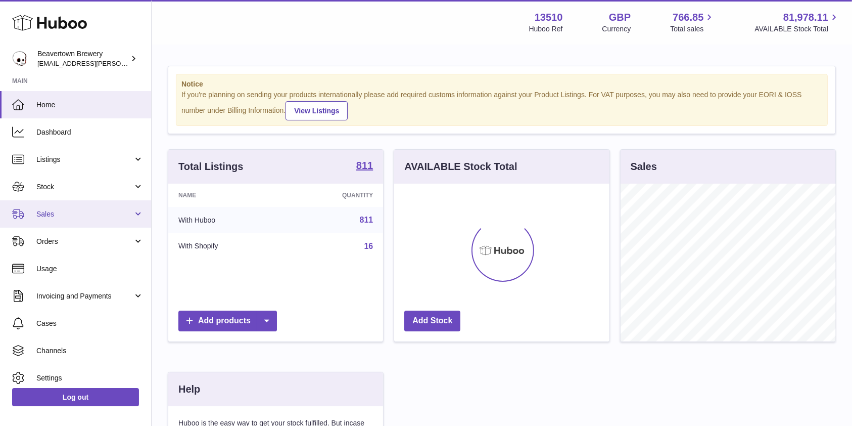
click at [77, 211] on span "Sales" at bounding box center [84, 214] width 97 height 10
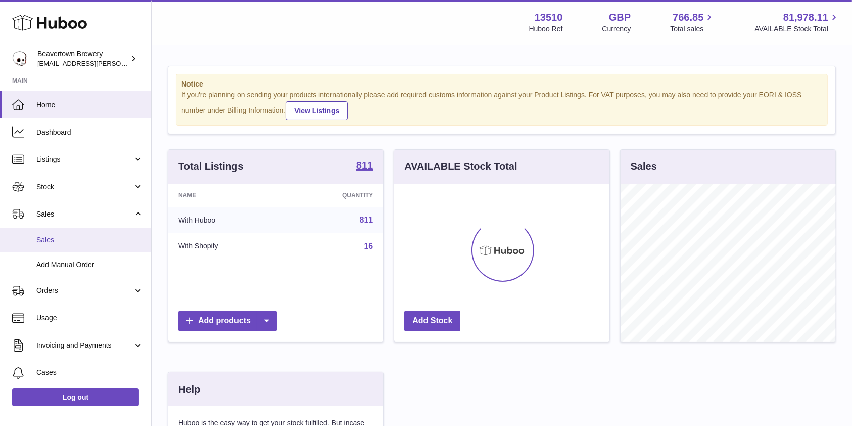
click at [71, 245] on link "Sales" at bounding box center [75, 240] width 151 height 25
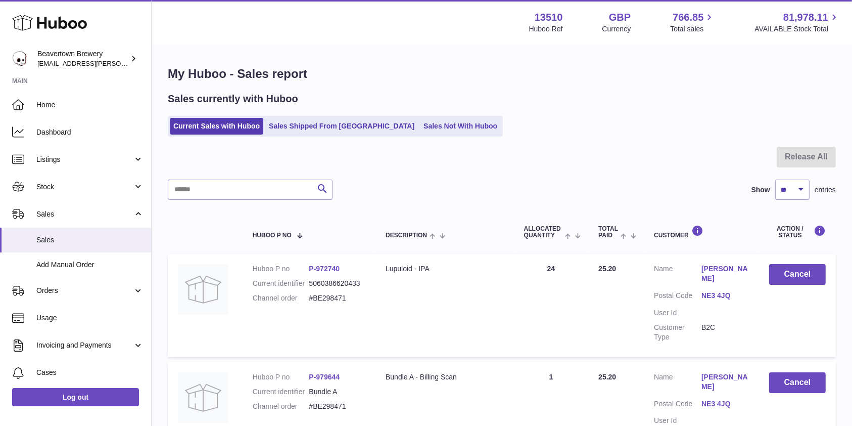
click at [420, 134] on link "Sales Not With Huboo" at bounding box center [460, 126] width 81 height 17
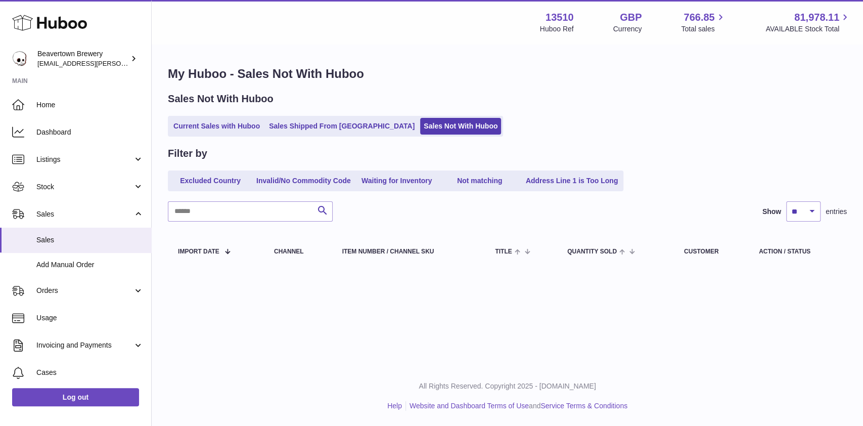
click at [825, 349] on div "Menu Huboo 13510 Huboo Ref GBP Currency 766.85 Total sales 81,978.11 AVAILABLE …" at bounding box center [507, 183] width 711 height 366
click at [301, 119] on link "Sales Shipped From [GEOGRAPHIC_DATA]" at bounding box center [341, 126] width 153 height 17
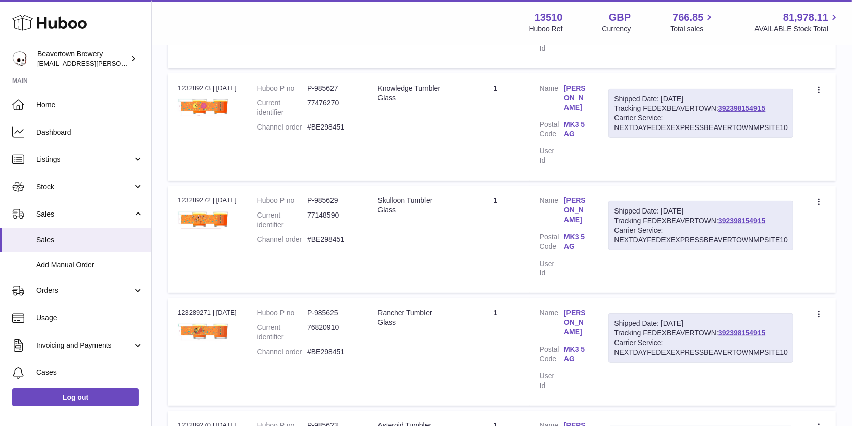
scroll to position [394, 0]
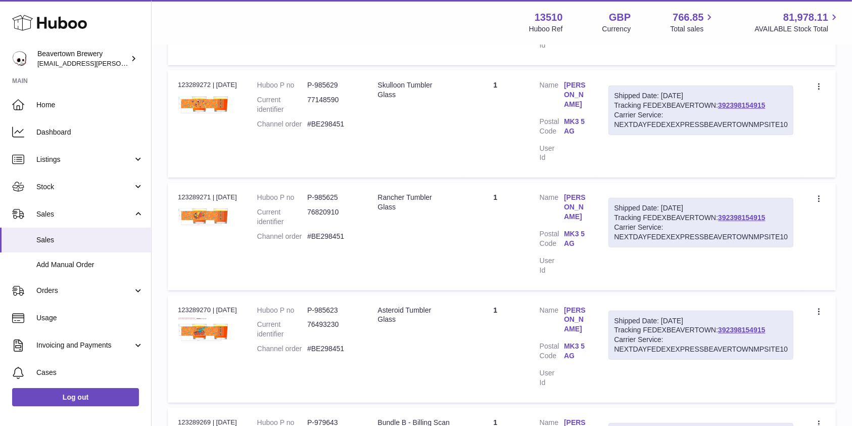
click at [841, 335] on div "My Huboo - Sales report Shipped Current Sales with Huboo Sales Shipped From Hub…" at bounding box center [502, 334] width 701 height 1364
click at [82, 181] on link "Stock" at bounding box center [75, 186] width 151 height 27
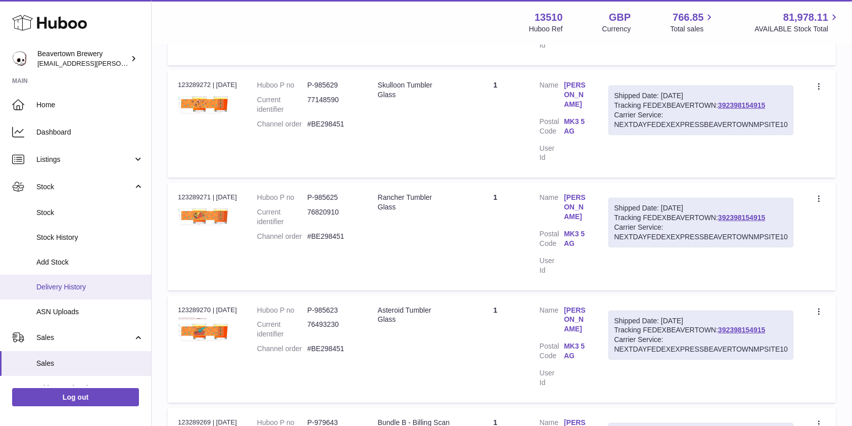
click at [74, 282] on span "Delivery History" at bounding box center [89, 287] width 107 height 10
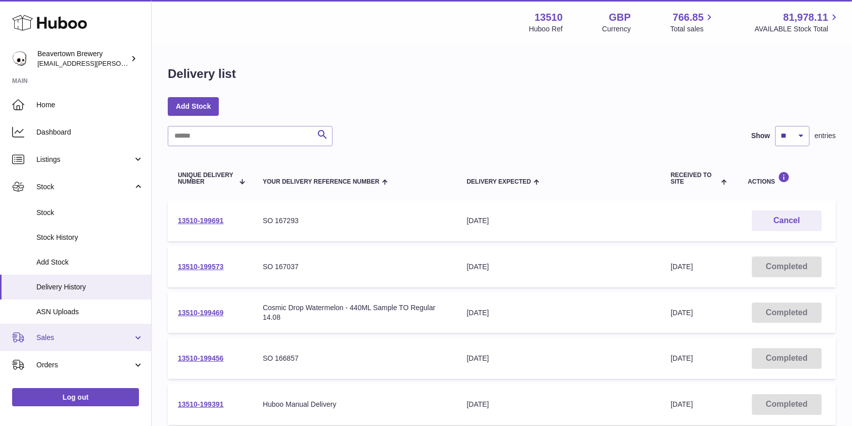
click at [71, 328] on link "Sales" at bounding box center [75, 337] width 151 height 27
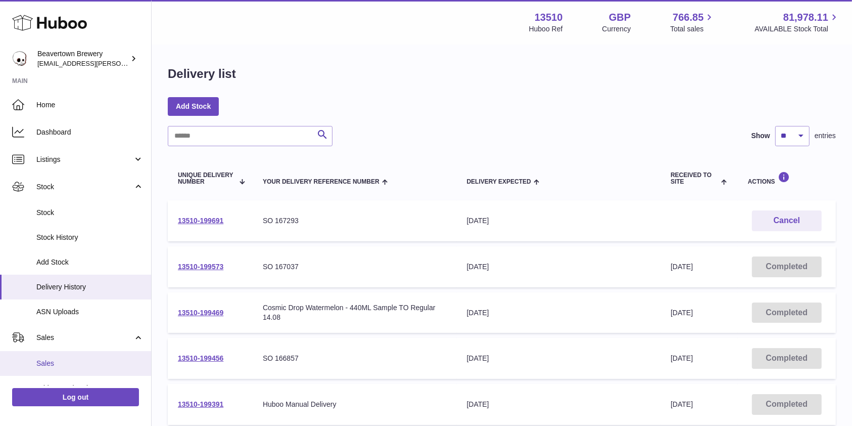
click at [60, 363] on span "Sales" at bounding box center [89, 363] width 107 height 10
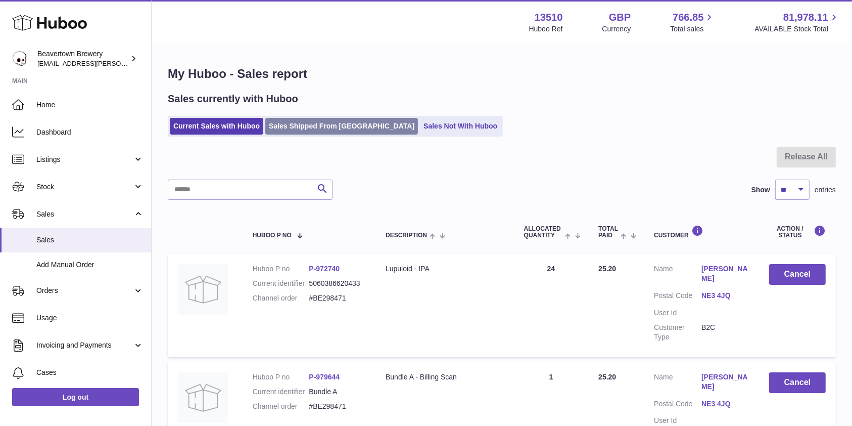
click at [290, 130] on link "Sales Shipped From [GEOGRAPHIC_DATA]" at bounding box center [341, 126] width 153 height 17
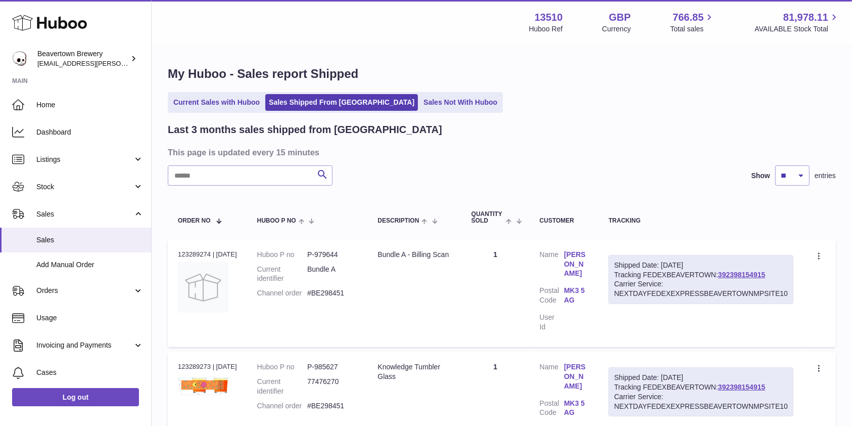
click at [214, 172] on input "text" at bounding box center [250, 175] width 165 height 20
paste input "*****"
type input "*****"
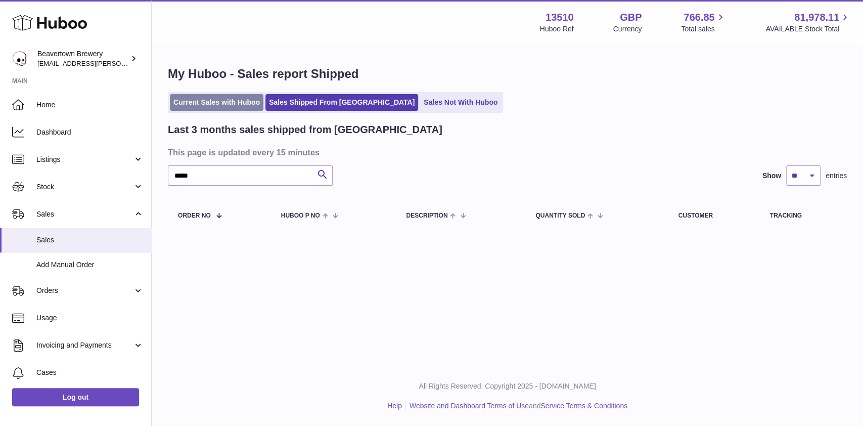
click at [209, 107] on link "Current Sales with Huboo" at bounding box center [217, 102] width 94 height 17
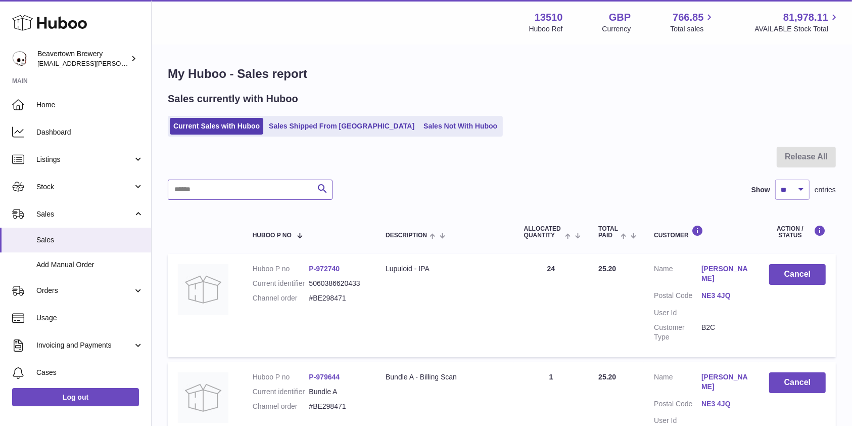
click at [256, 194] on input "text" at bounding box center [250, 189] width 165 height 20
paste input "*****"
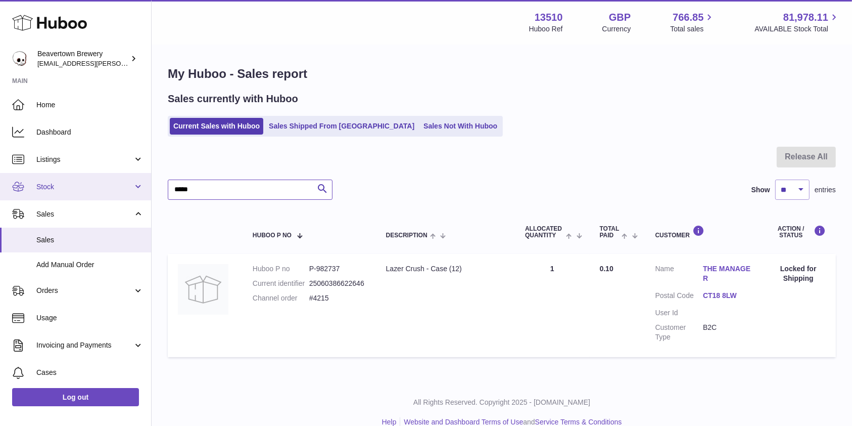
drag, startPoint x: 210, startPoint y: 189, endPoint x: 113, endPoint y: 178, distance: 98.2
click at [113, 178] on div "Huboo Beavertown Brewery kit.lowe@beavertownbrewery.co.uk Main Home Dashboard L…" at bounding box center [426, 221] width 852 height 442
paste input "text"
type input "*****"
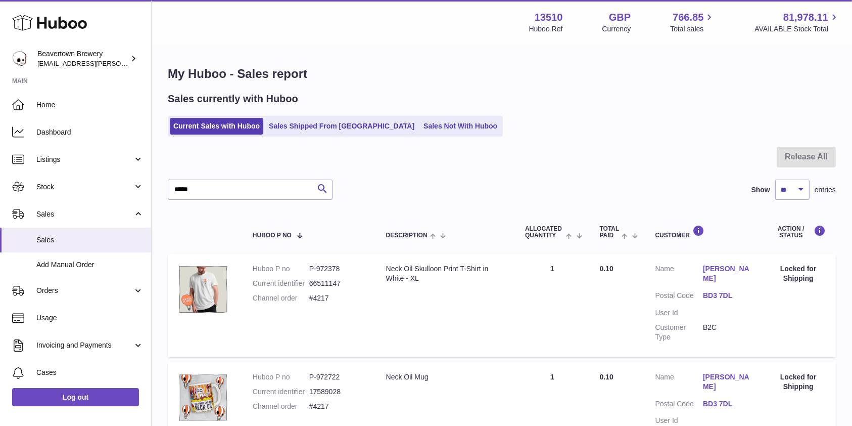
click at [435, 135] on ul "Current Sales with Huboo Sales Shipped From Huboo Sales Not With Huboo" at bounding box center [335, 126] width 335 height 21
click at [428, 128] on link "Sales Not With Huboo" at bounding box center [460, 126] width 81 height 17
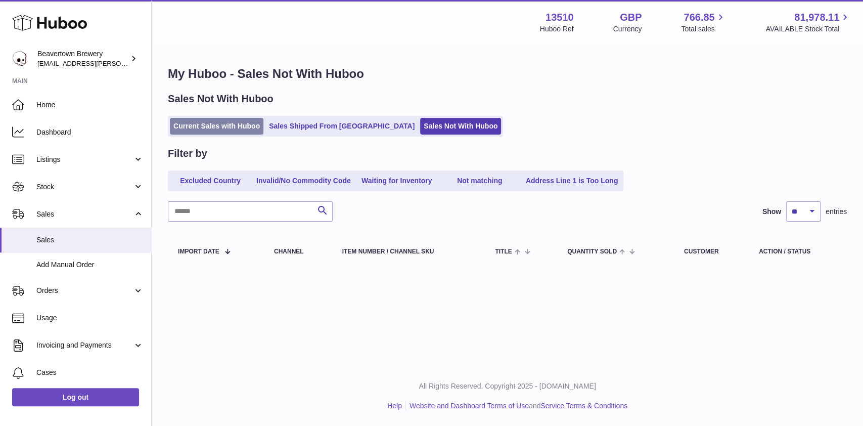
click at [248, 126] on link "Current Sales with Huboo" at bounding box center [217, 126] width 94 height 17
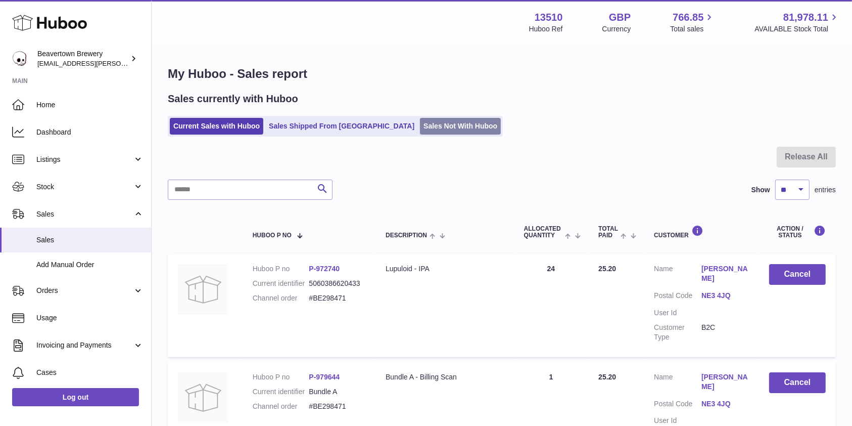
click at [421, 130] on link "Sales Not With Huboo" at bounding box center [460, 126] width 81 height 17
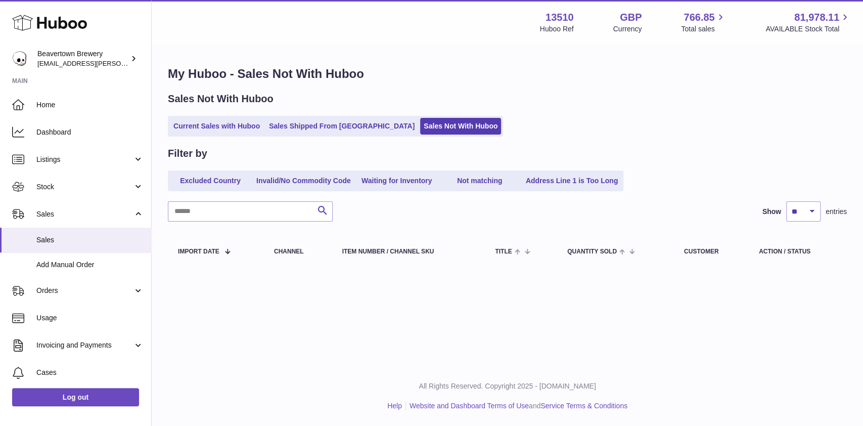
click at [300, 114] on div "Sales Not With Huboo Current Sales with Huboo Sales Shipped From [GEOGRAPHIC_DA…" at bounding box center [507, 114] width 679 height 44
click at [300, 127] on link "Sales Shipped From [GEOGRAPHIC_DATA]" at bounding box center [341, 126] width 153 height 17
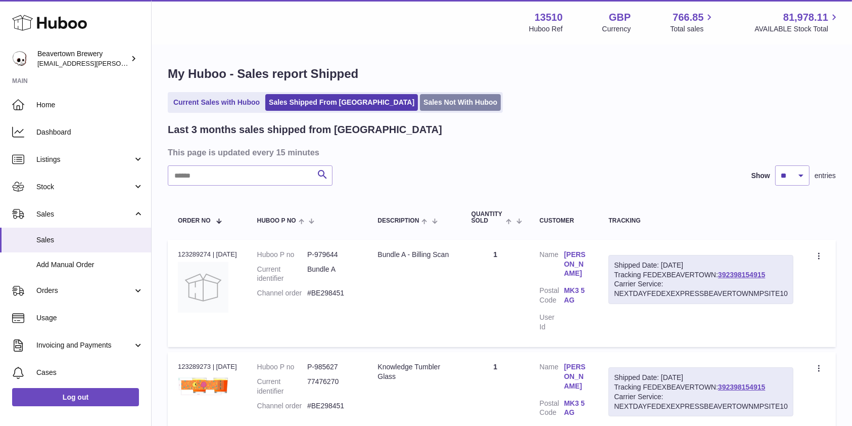
click at [420, 99] on link "Sales Not With Huboo" at bounding box center [460, 102] width 81 height 17
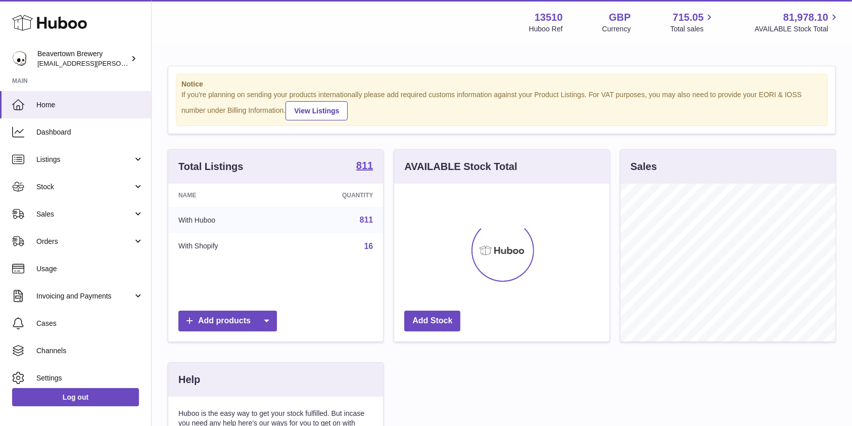
scroll to position [158, 215]
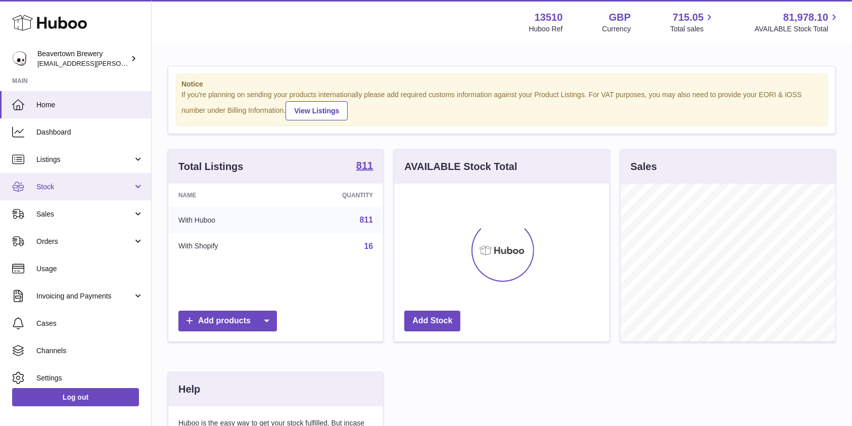
click at [89, 190] on span "Stock" at bounding box center [84, 187] width 97 height 10
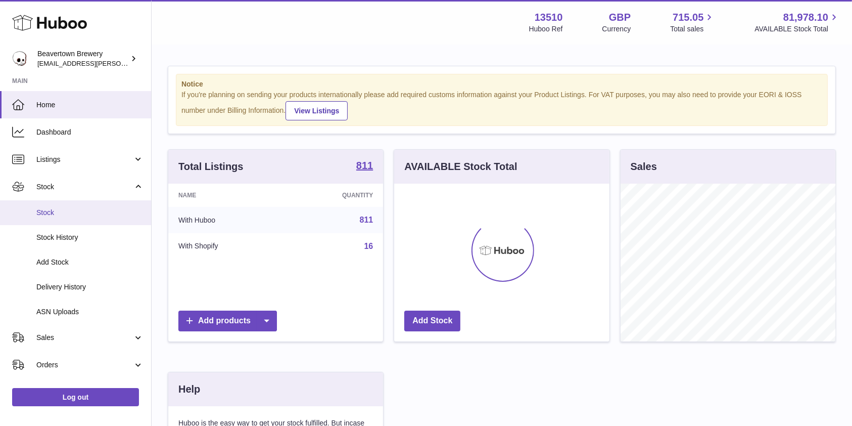
click at [74, 213] on span "Stock" at bounding box center [89, 213] width 107 height 10
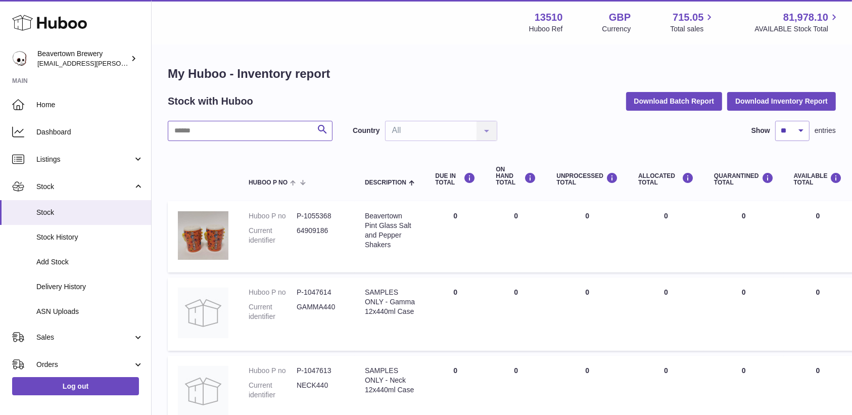
click at [243, 135] on input "text" at bounding box center [250, 131] width 165 height 20
type input "*****"
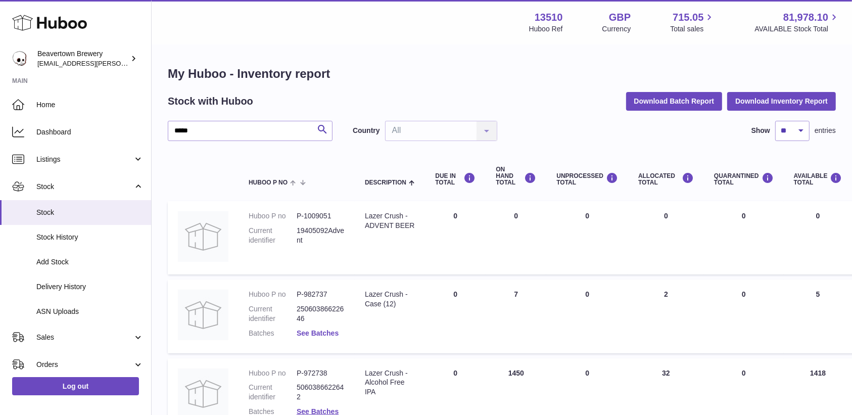
click at [303, 334] on link "See Batches" at bounding box center [318, 333] width 42 height 8
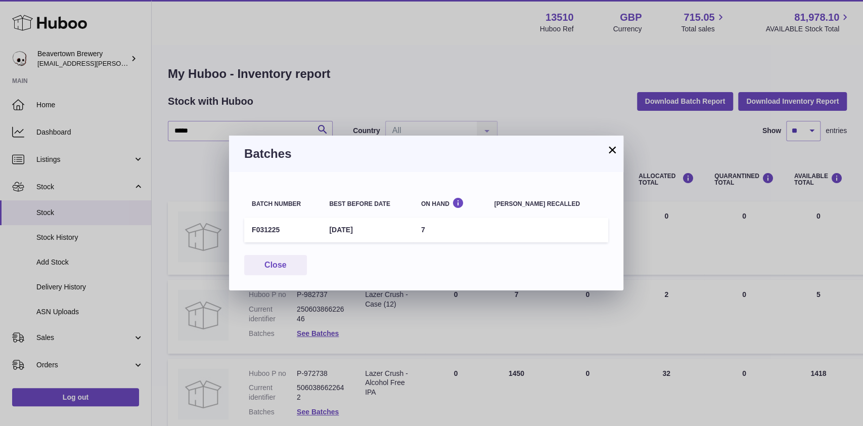
click at [614, 152] on button "×" at bounding box center [612, 150] width 12 height 12
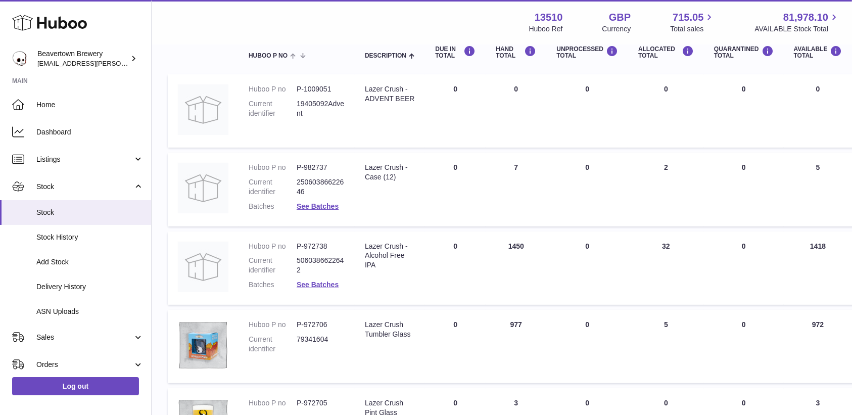
scroll to position [139, 0]
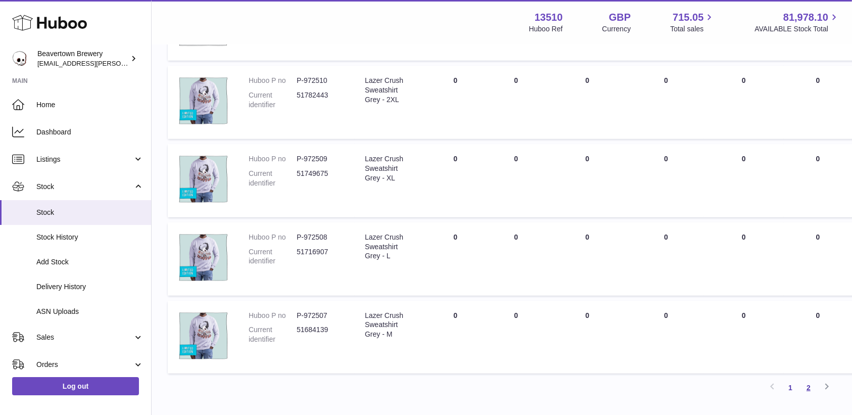
click at [813, 386] on link "2" at bounding box center [809, 388] width 18 height 18
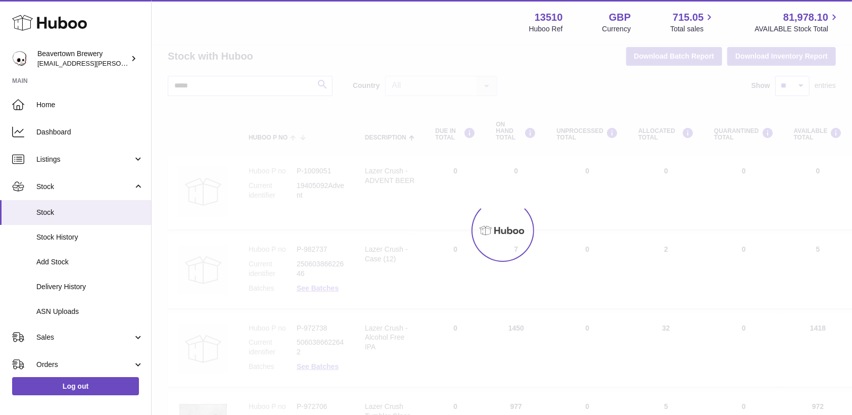
scroll to position [10, 0]
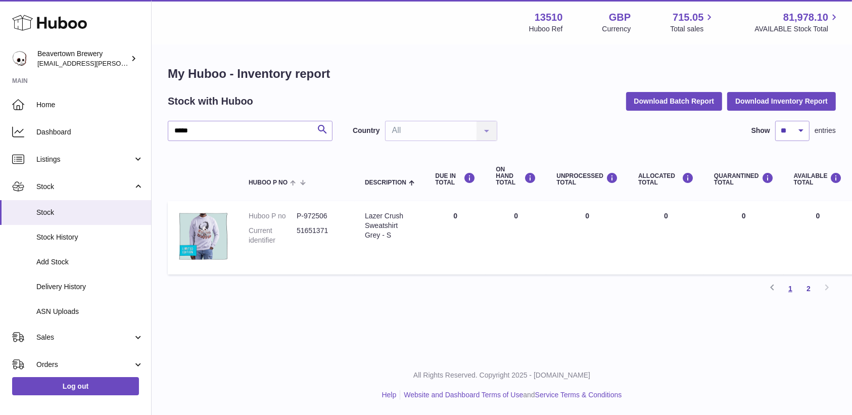
click at [788, 286] on link "1" at bounding box center [791, 289] width 18 height 18
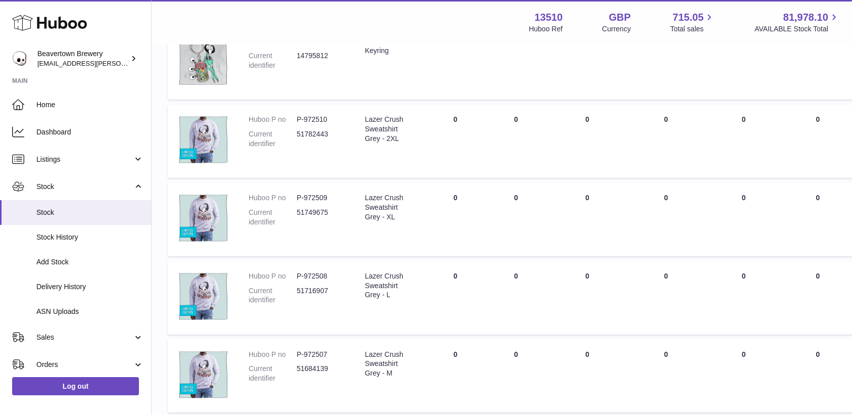
scroll to position [673, 0]
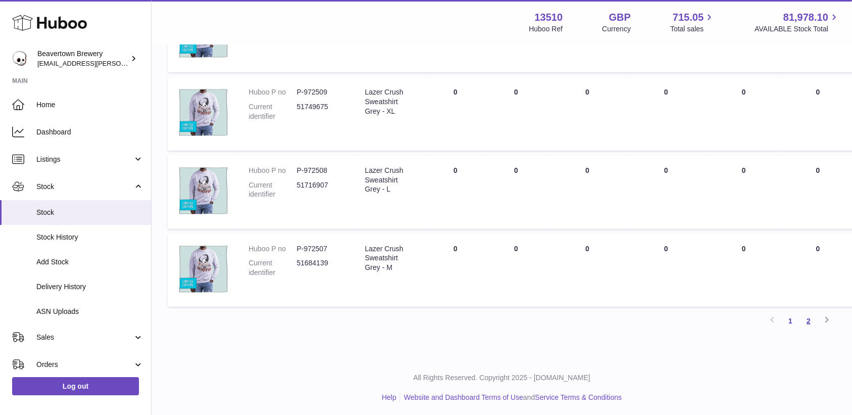
click at [809, 320] on link "2" at bounding box center [809, 321] width 18 height 18
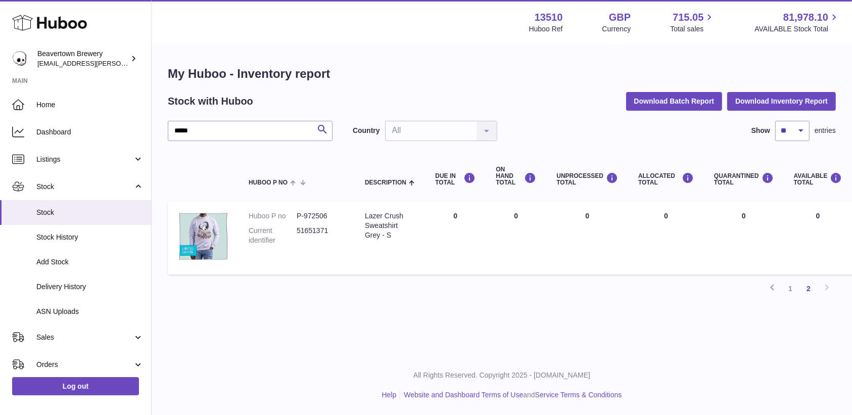
scroll to position [10, 0]
